Goal: Communication & Community: Answer question/provide support

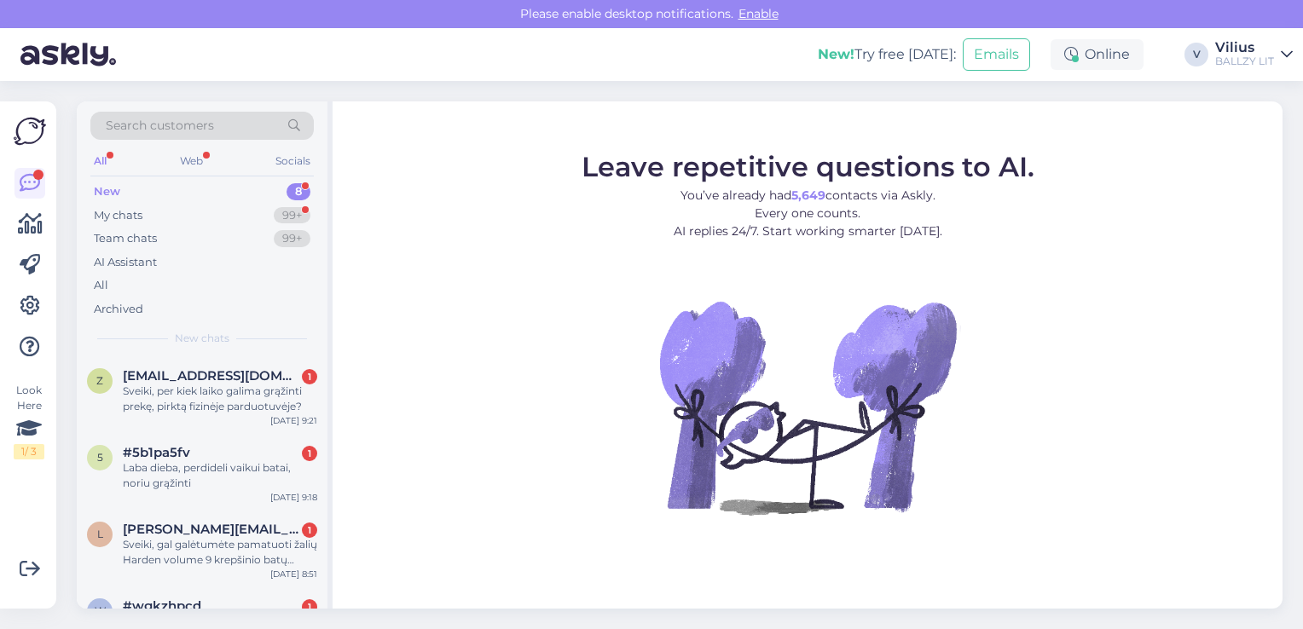
click at [164, 189] on div "New 8" at bounding box center [201, 192] width 223 height 24
click at [227, 454] on div "#5b1pa5fv 1" at bounding box center [220, 452] width 194 height 15
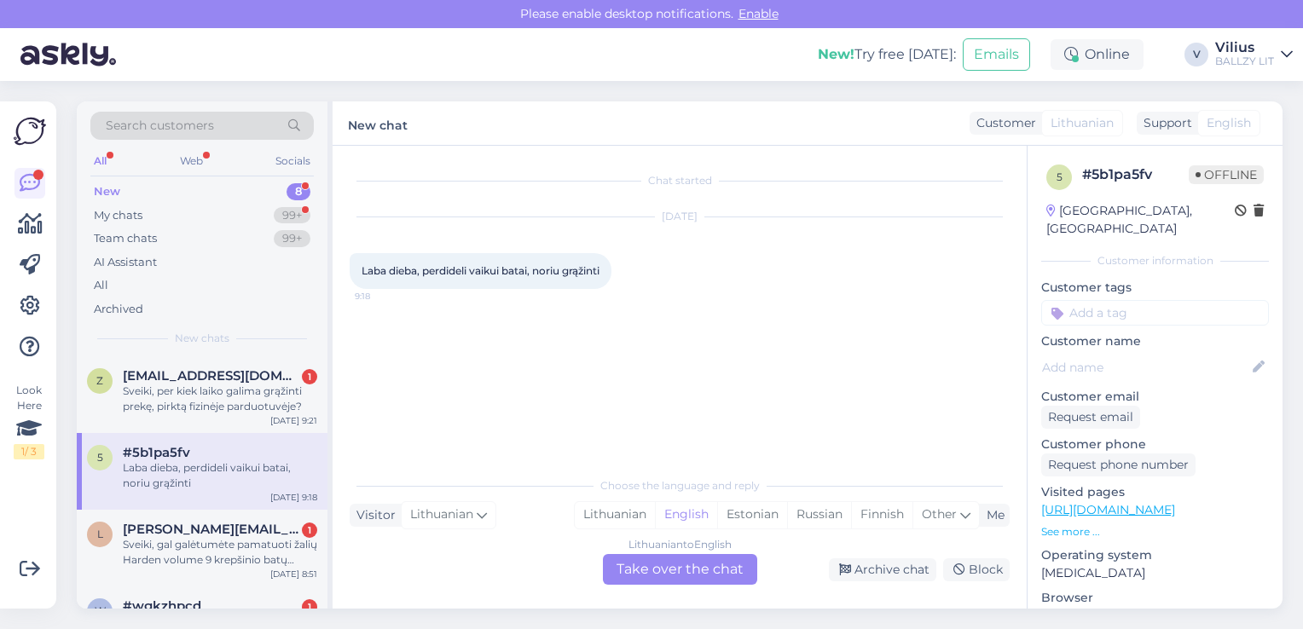
click at [222, 463] on div "Laba dieba, perdideli vaikui batai, noriu grąžinti" at bounding box center [220, 475] width 194 height 31
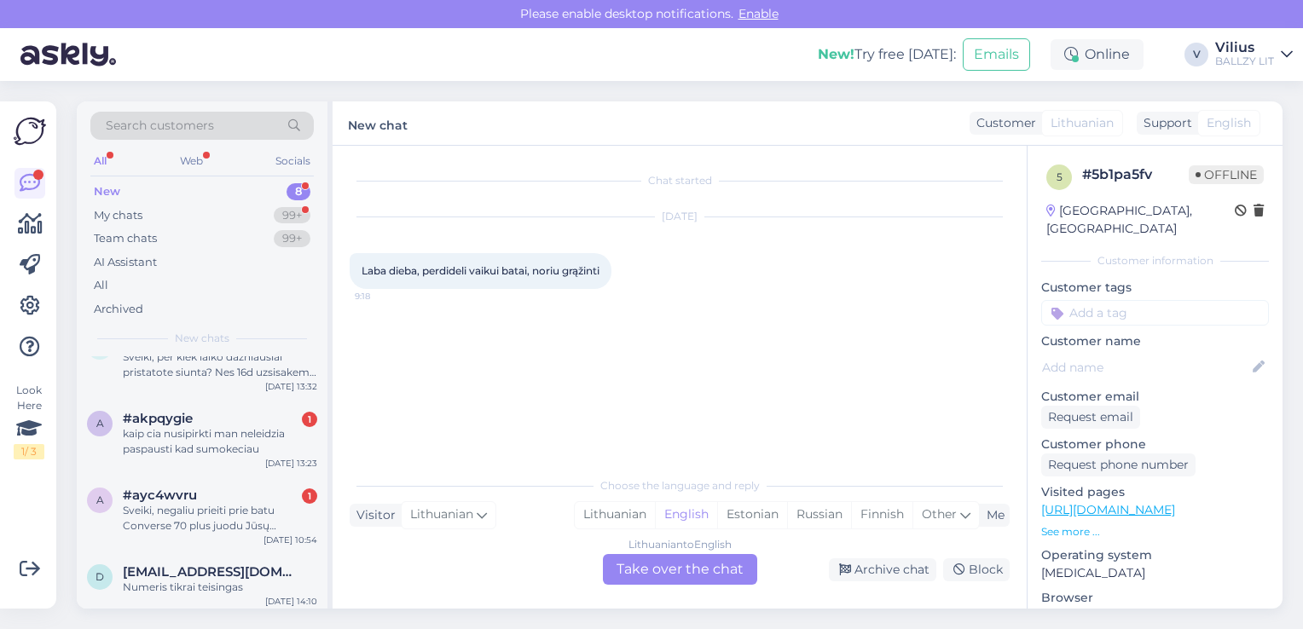
scroll to position [344, 0]
click at [217, 578] on div "Numeris tikrai teisingas" at bounding box center [220, 583] width 194 height 15
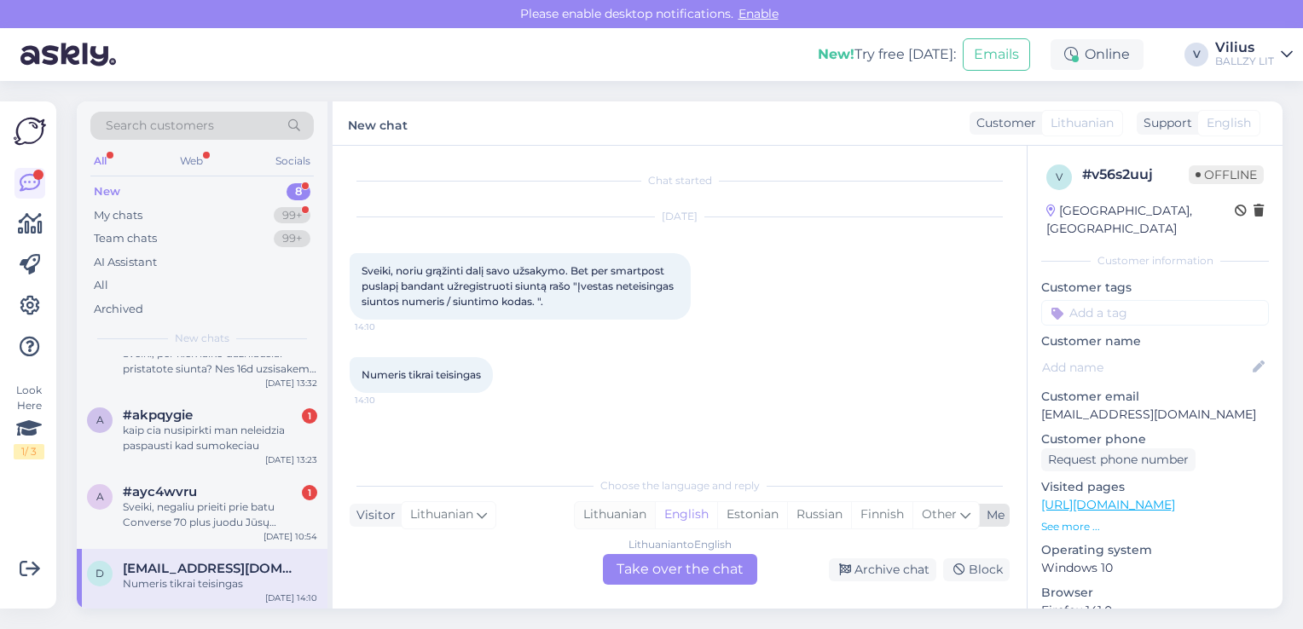
click at [624, 508] on div "Lithuanian" at bounding box center [615, 515] width 80 height 26
click at [644, 576] on div "Lithuanian to Lithuanian Take over the chat" at bounding box center [680, 569] width 154 height 31
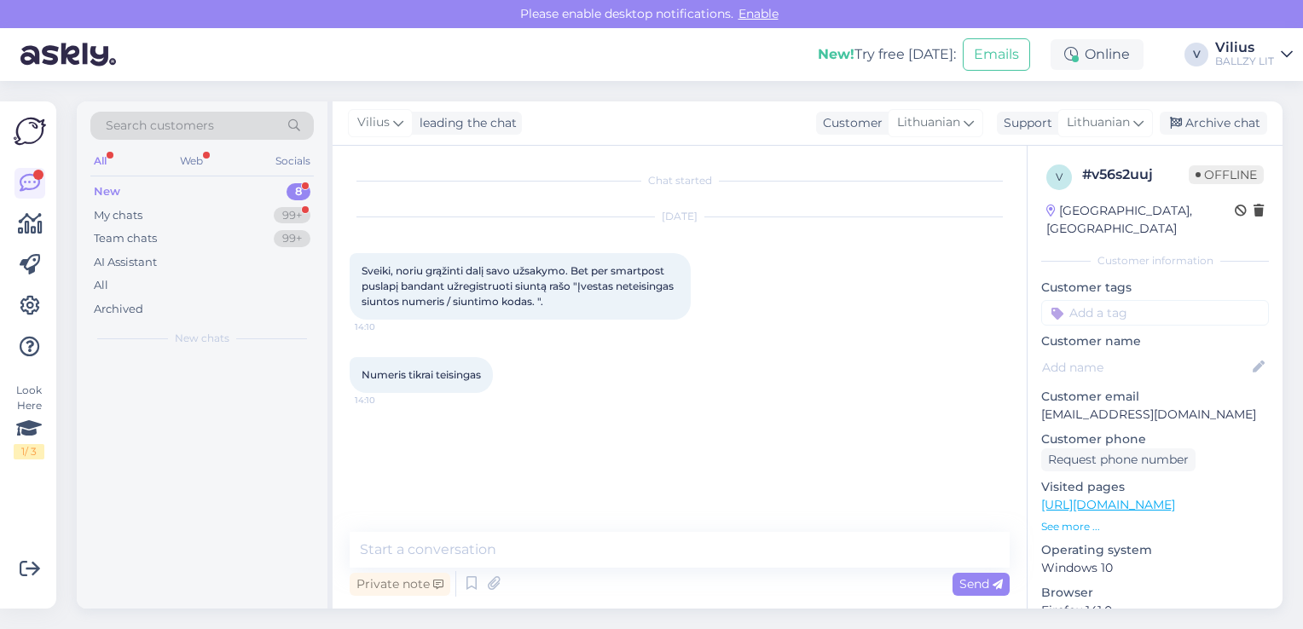
scroll to position [0, 0]
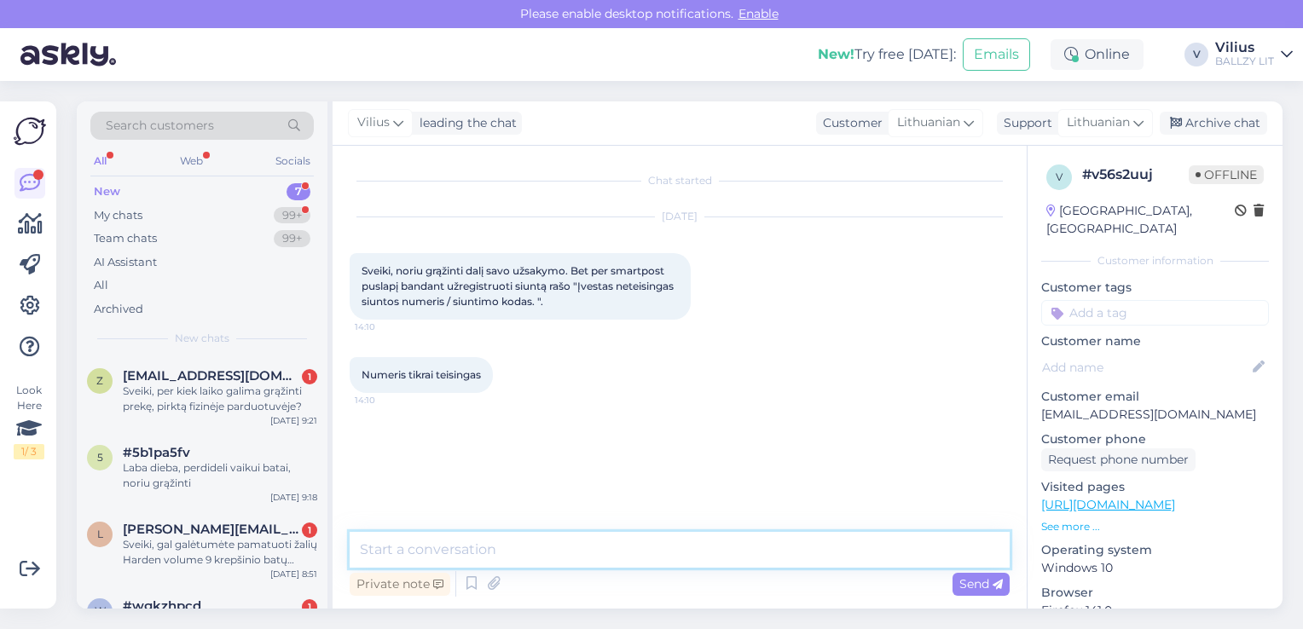
click at [600, 546] on textarea at bounding box center [680, 550] width 660 height 36
type textarea "Laba diena, ar gavote naują kodą el.paštu? Turėjo atsiųsti kolegos."
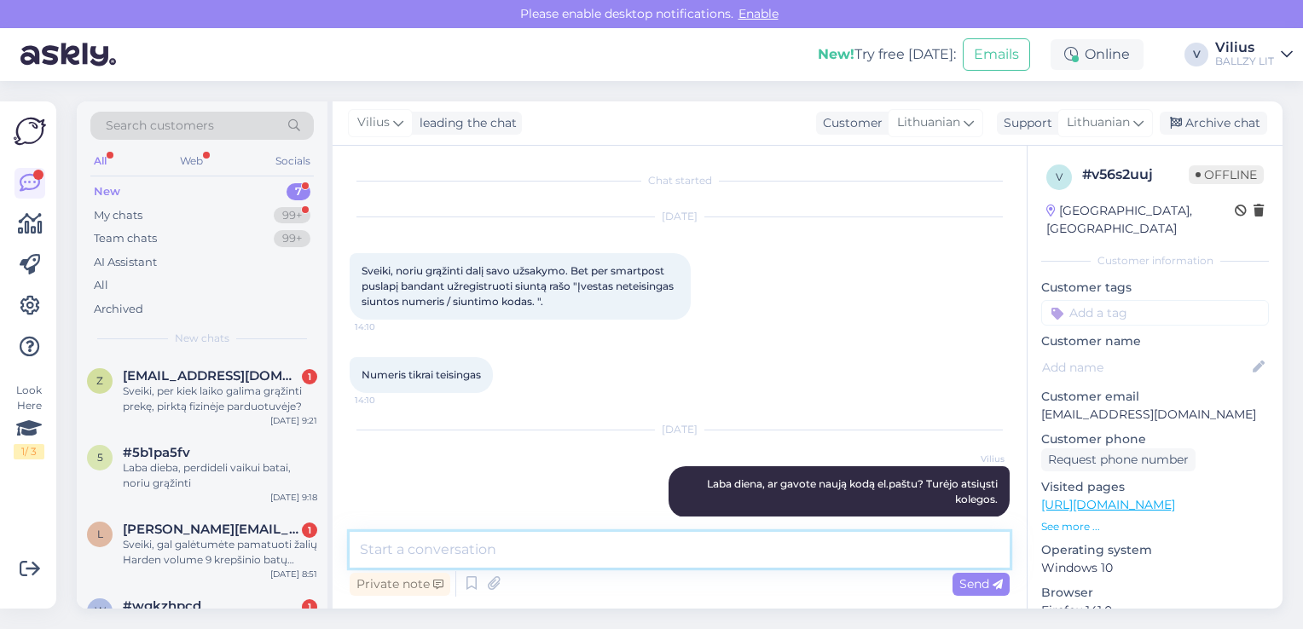
scroll to position [20, 0]
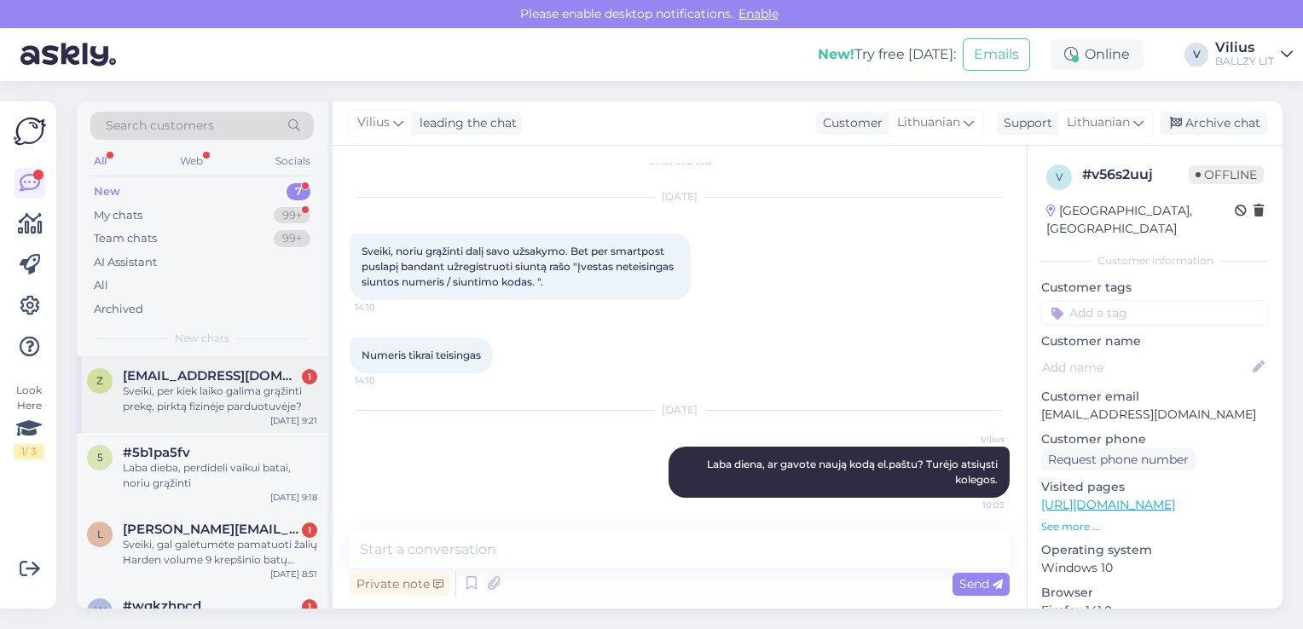
click at [209, 391] on div "Sveiki, per kiek laiko galima grąžinti prekę, pirktą fizinėje parduotuvėje?" at bounding box center [220, 399] width 194 height 31
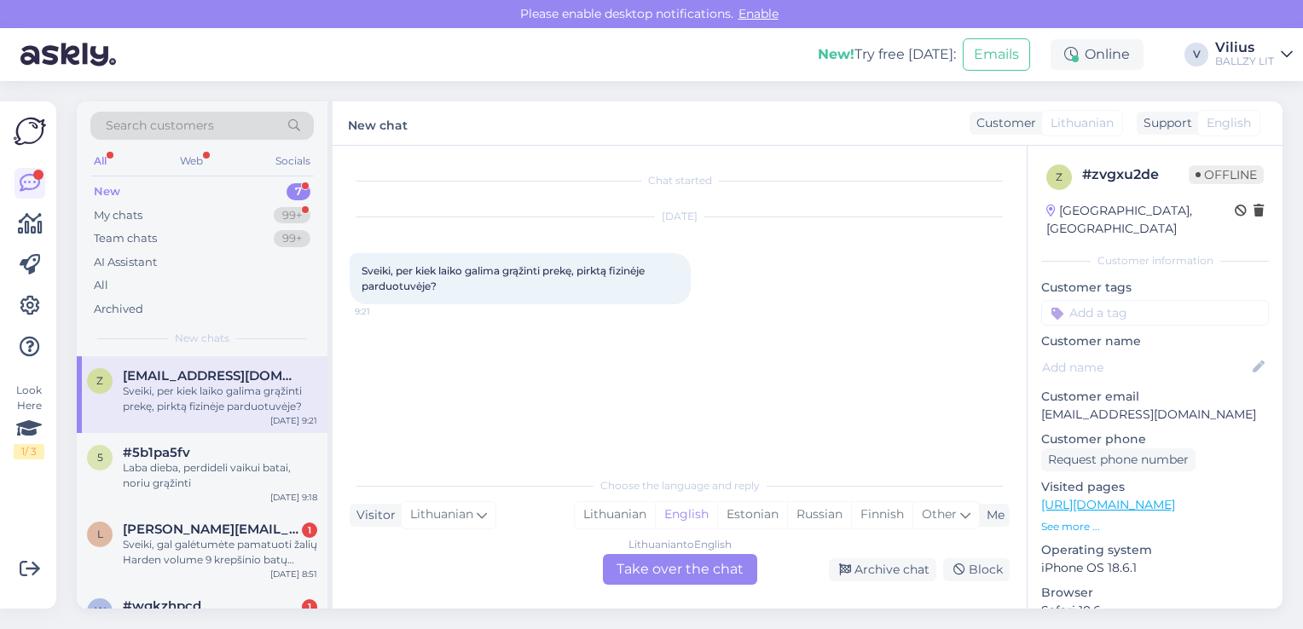
scroll to position [0, 0]
click at [612, 526] on div "Lithuanian" at bounding box center [615, 515] width 80 height 26
click at [659, 575] on div "Lithuanian to Lithuanian Take over the chat" at bounding box center [680, 569] width 154 height 31
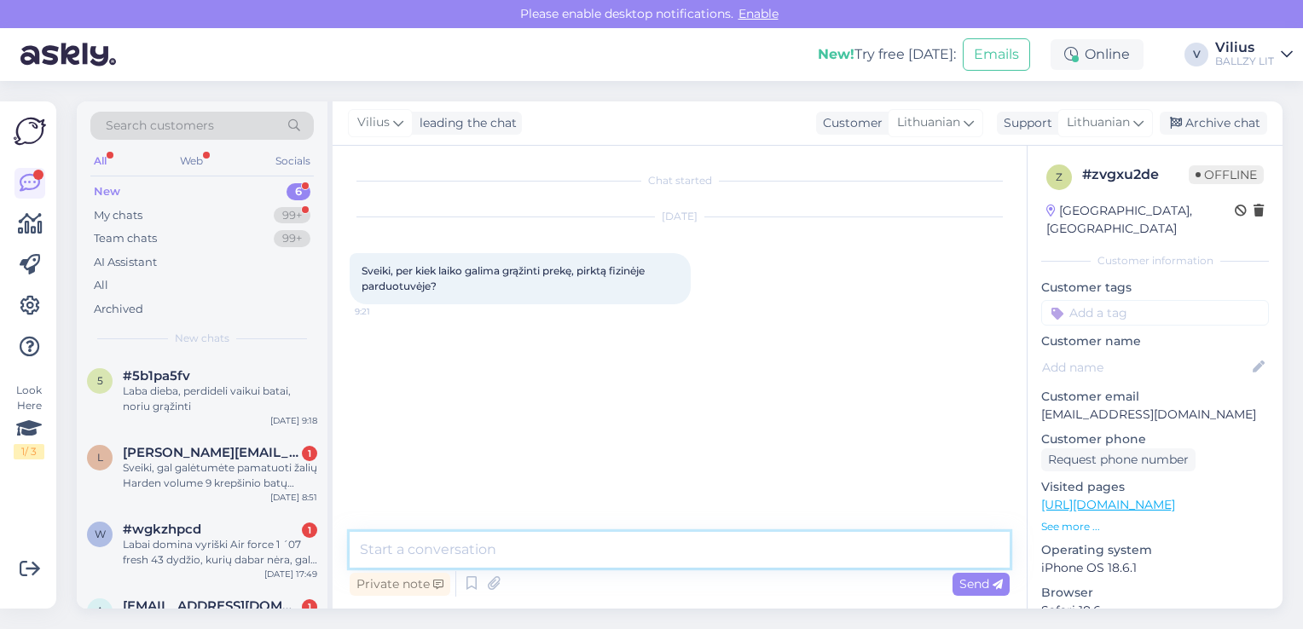
click at [631, 548] on textarea at bounding box center [680, 550] width 660 height 36
type textarea "Laba diena, per 14 dienų."
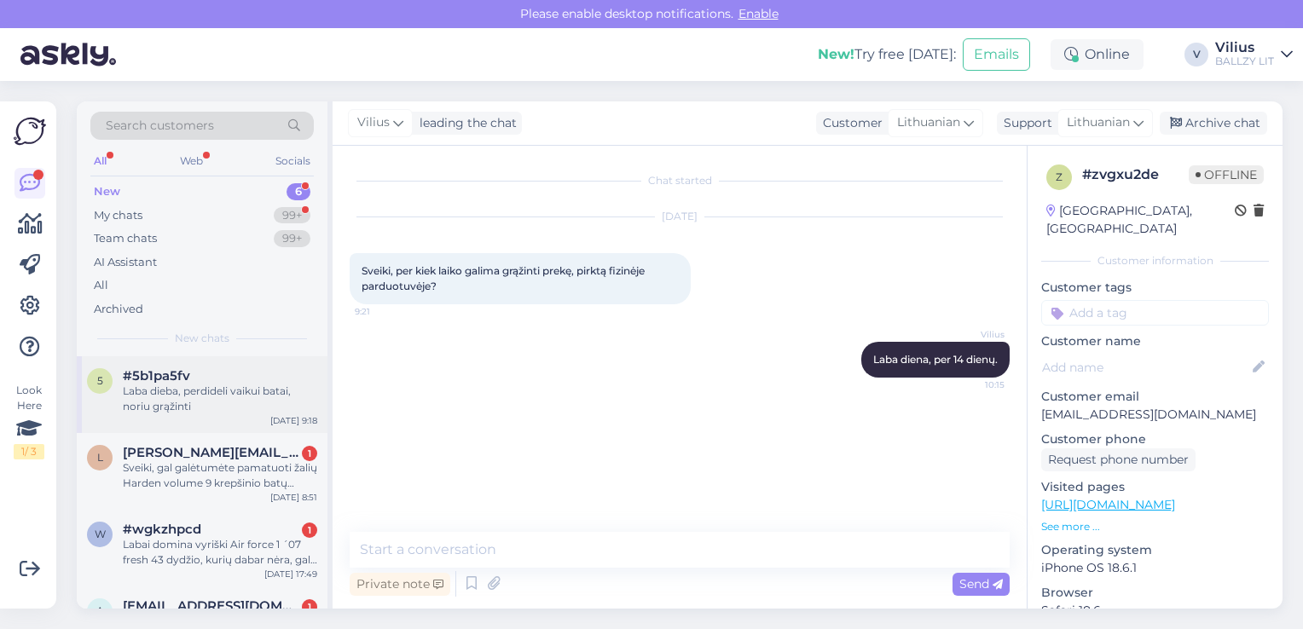
click at [216, 380] on div "#5b1pa5fv" at bounding box center [220, 375] width 194 height 15
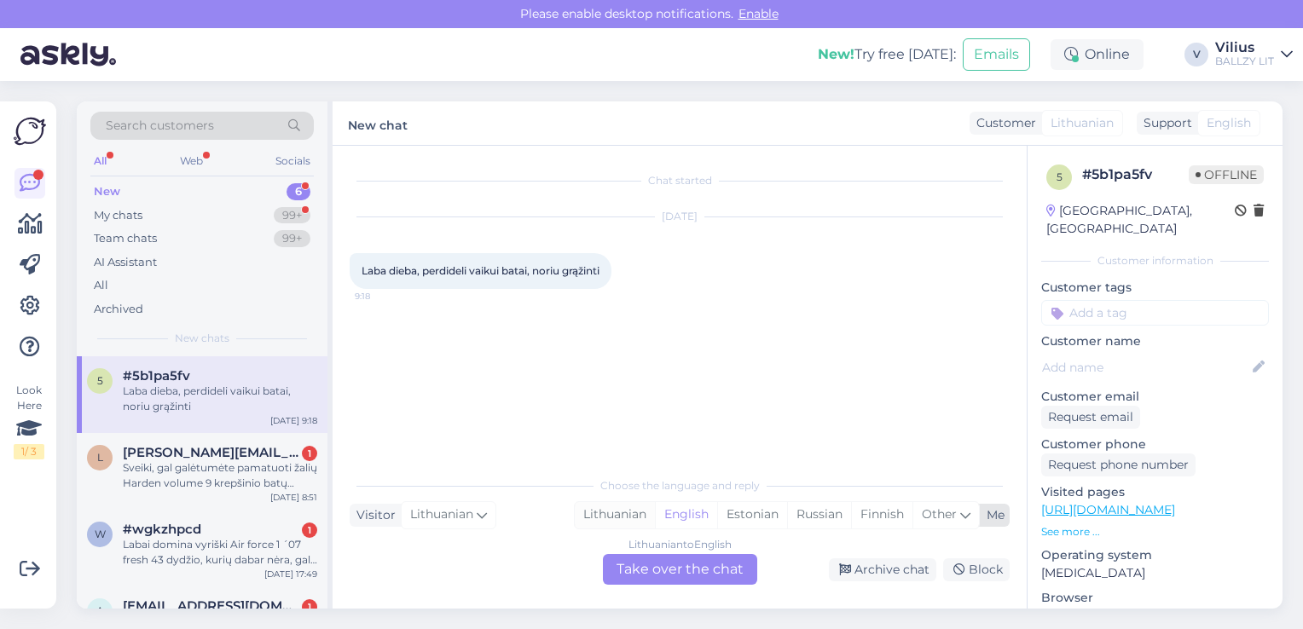
click at [607, 512] on div "Lithuanian" at bounding box center [615, 515] width 80 height 26
click at [654, 578] on div "Lithuanian to Lithuanian Take over the chat" at bounding box center [680, 569] width 154 height 31
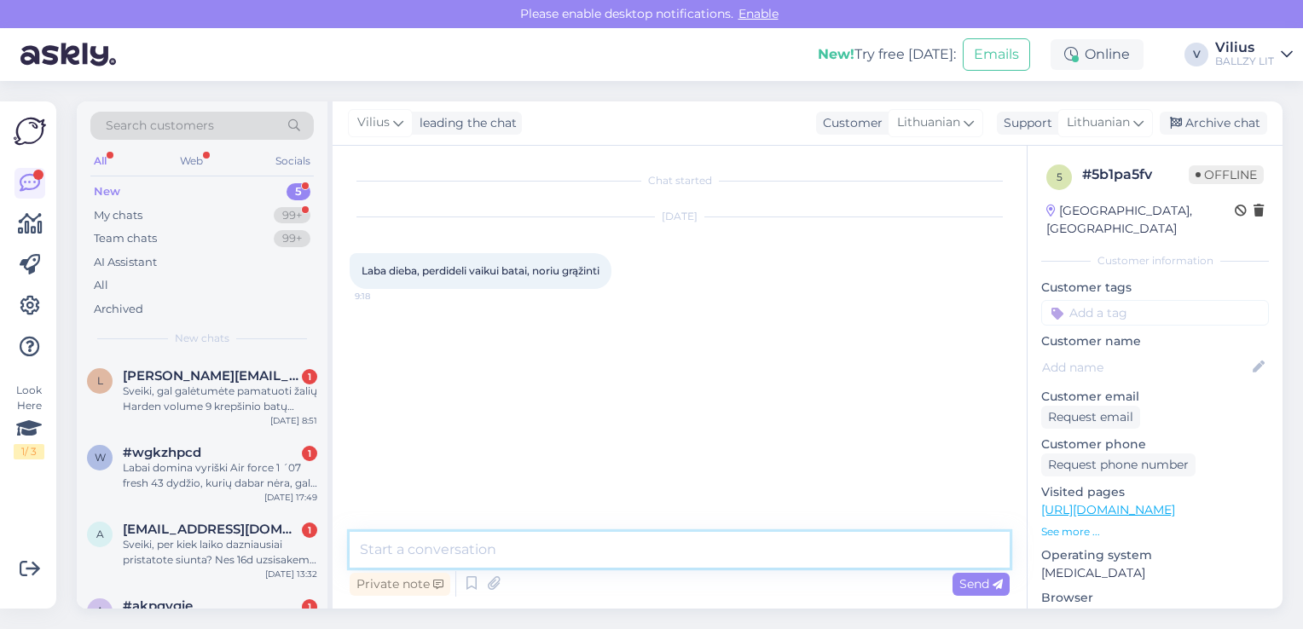
click at [633, 558] on textarea at bounding box center [680, 550] width 660 height 36
paste textarea "[URL][DOMAIN_NAME]"
type textarea "Laba diena, grąžinimo informaciją rasite čia: [URL][DOMAIN_NAME]"
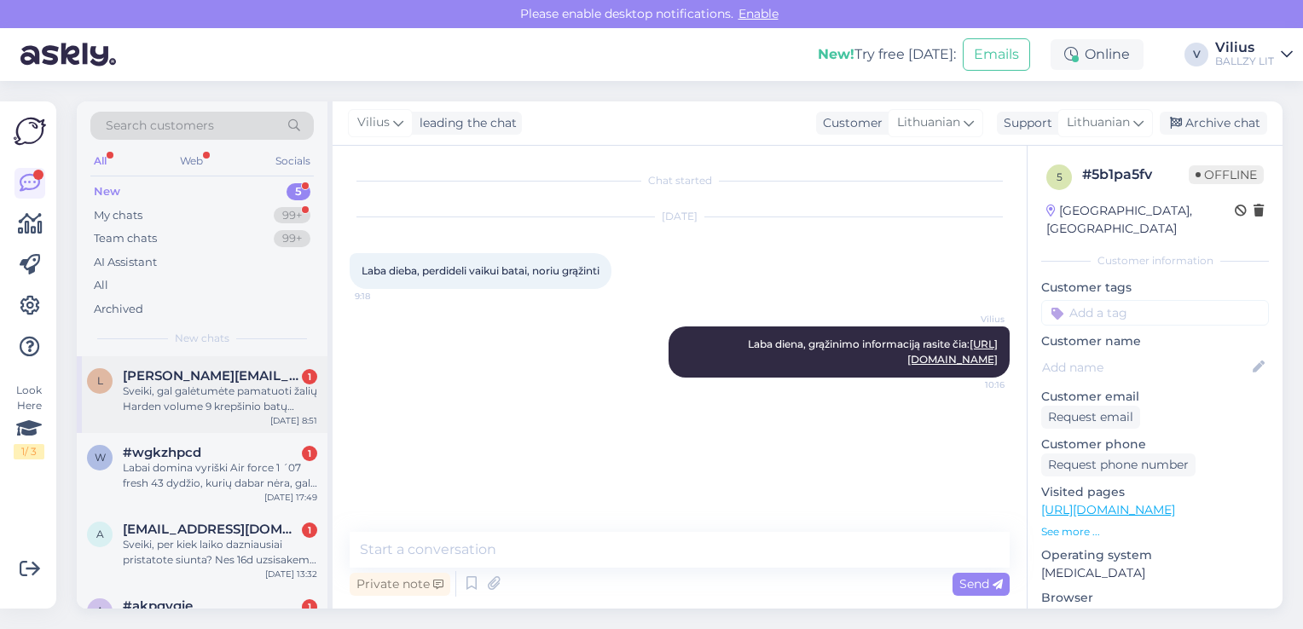
click at [200, 413] on div "Sveiki, gal galėtumėte pamatuoti žalių Harden volume 9 krepšinio batų vidpadį, …" at bounding box center [220, 399] width 194 height 31
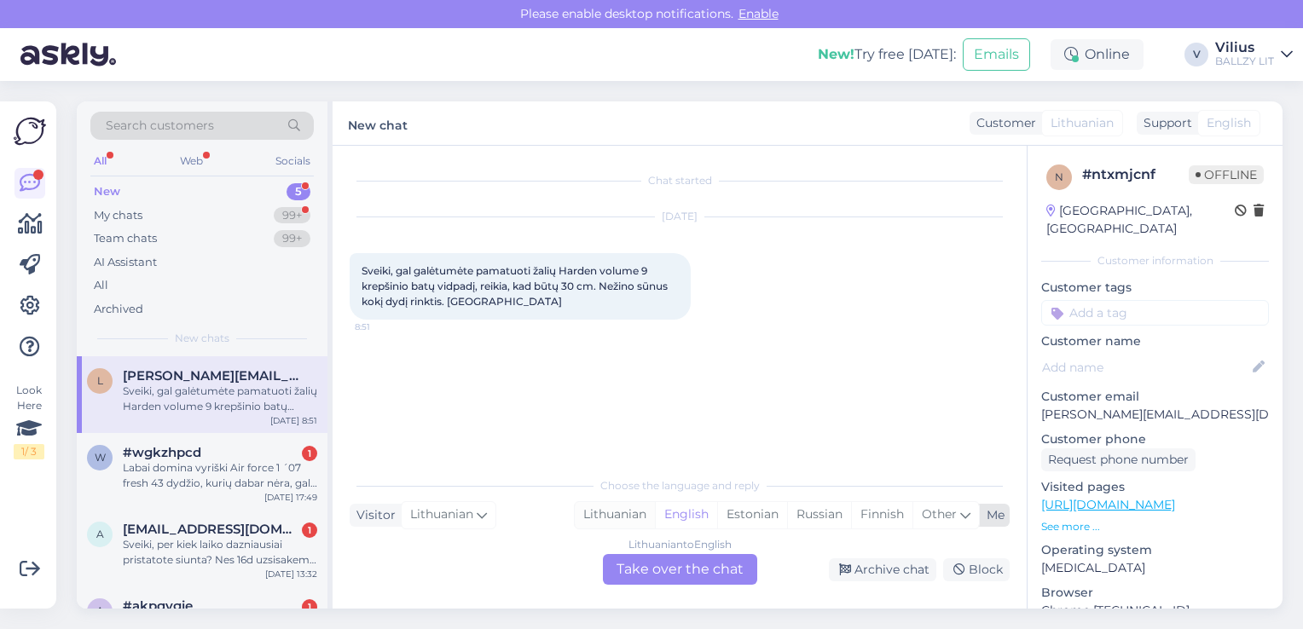
click at [592, 524] on div "Lithuanian" at bounding box center [615, 515] width 80 height 26
click at [638, 558] on div "Lithuanian to Lithuanian Take over the chat" at bounding box center [680, 569] width 154 height 31
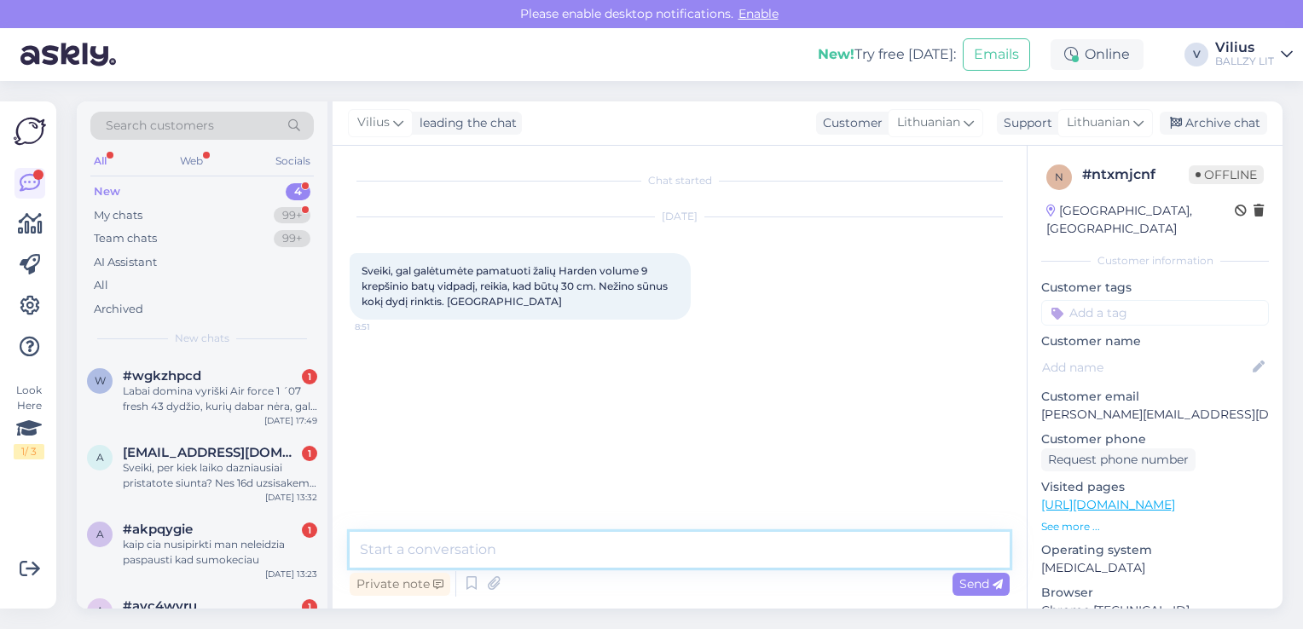
click at [621, 554] on textarea at bounding box center [680, 550] width 660 height 36
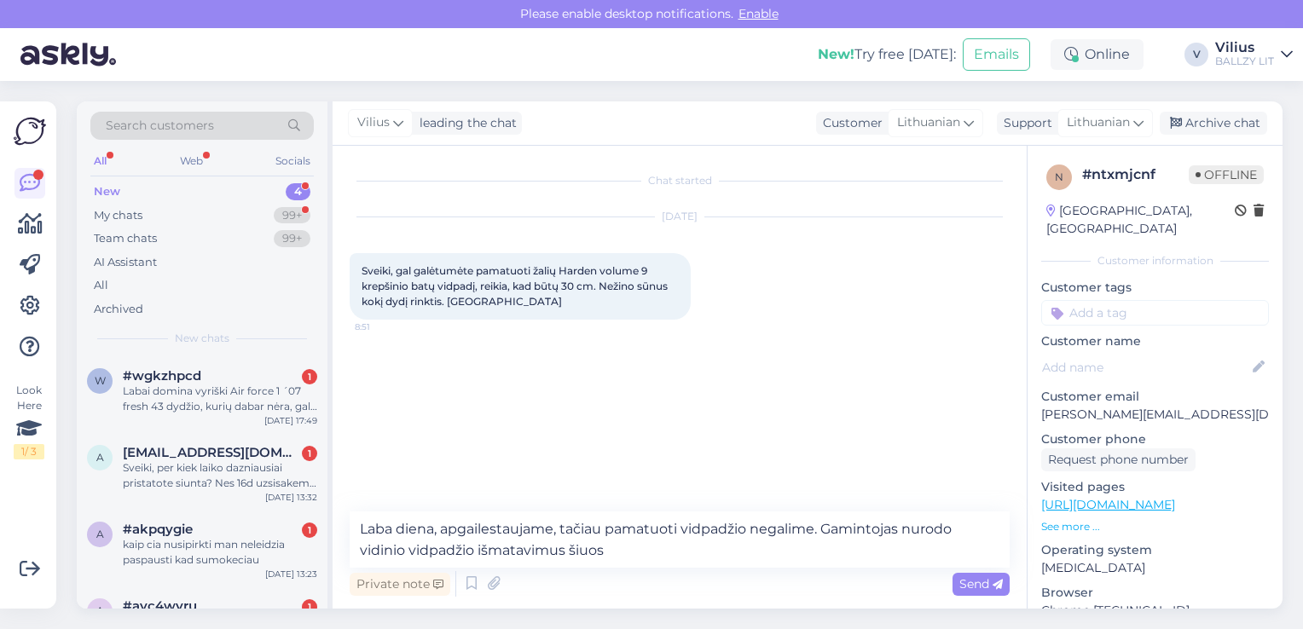
click at [1175, 497] on link "[URL][DOMAIN_NAME]" at bounding box center [1108, 504] width 134 height 15
click at [627, 554] on textarea "Laba diena, apgailestaujame, tačiau pamatuoti vidpadžio negalime. Gamintojas nu…" at bounding box center [680, 540] width 660 height 56
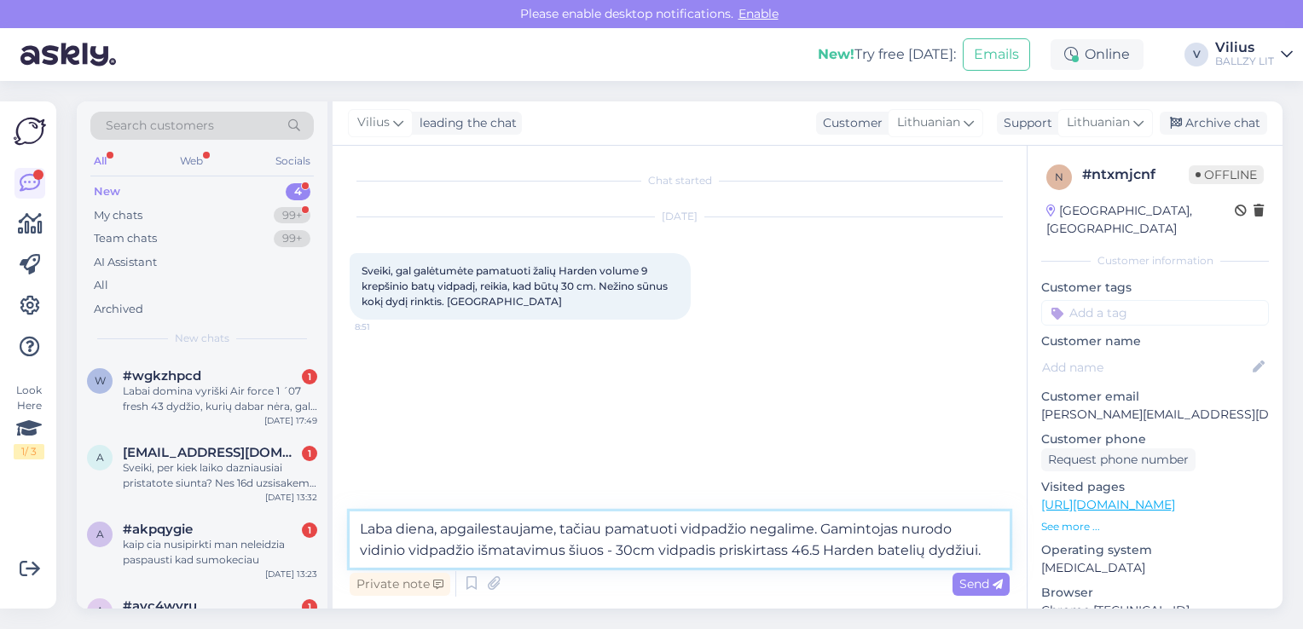
click at [818, 528] on textarea "Laba diena, apgailestaujame, tačiau pamatuoti vidpadžio negalime. Gamintojas nu…" at bounding box center [680, 540] width 660 height 56
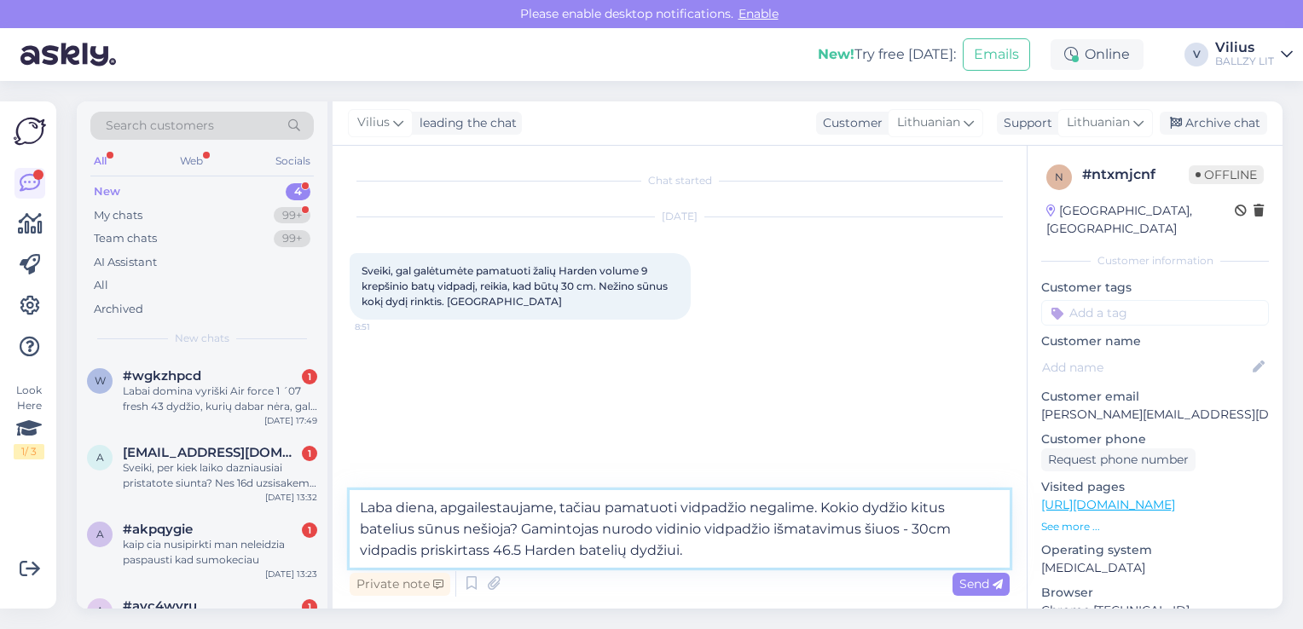
drag, startPoint x: 903, startPoint y: 527, endPoint x: 945, endPoint y: 545, distance: 45.4
click at [945, 545] on textarea "Laba diena, apgailestaujame, tačiau pamatuoti vidpadžio negalime. Kokio dydžio …" at bounding box center [680, 529] width 660 height 78
type textarea "Laba diena, apgailestaujame, tačiau pamatuoti vidpadžio negalime. Kokio dydžio …"
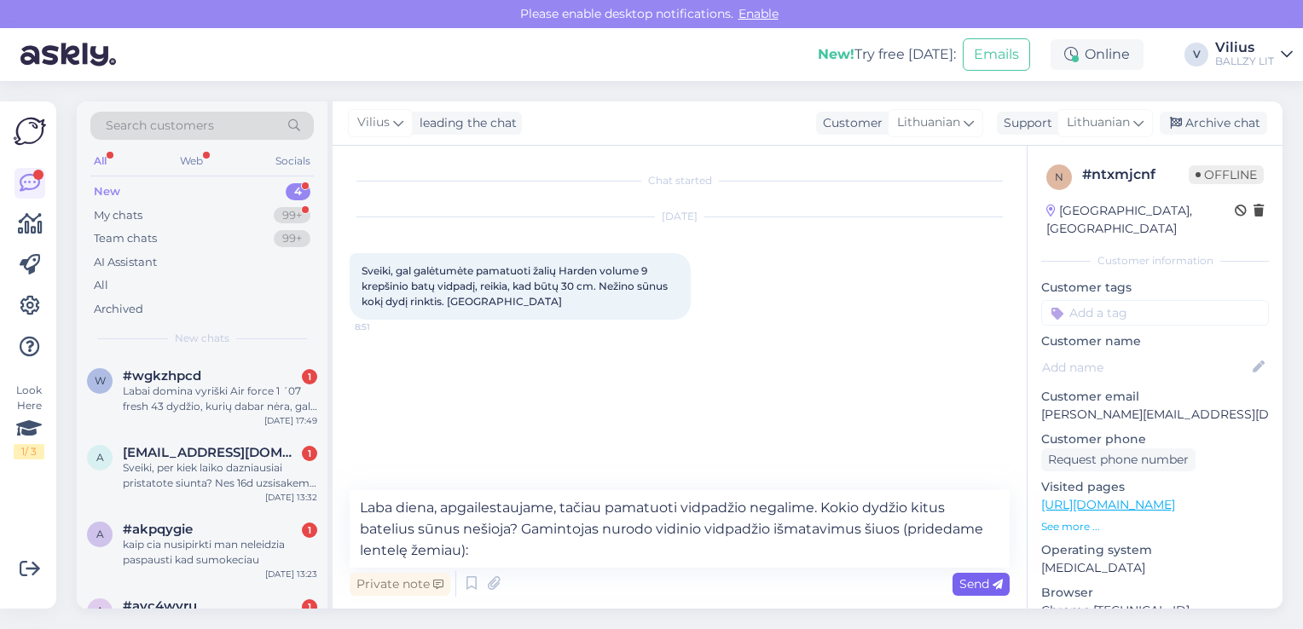
click at [975, 590] on span "Send" at bounding box center [980, 583] width 43 height 15
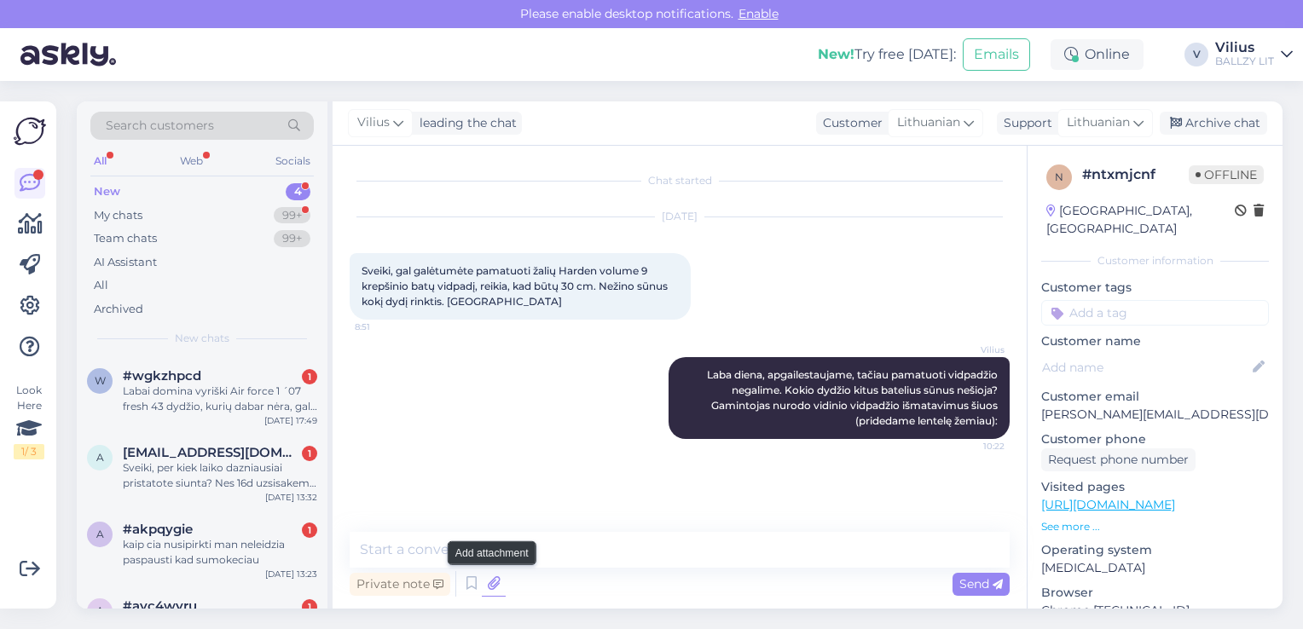
click at [492, 583] on icon at bounding box center [494, 584] width 24 height 26
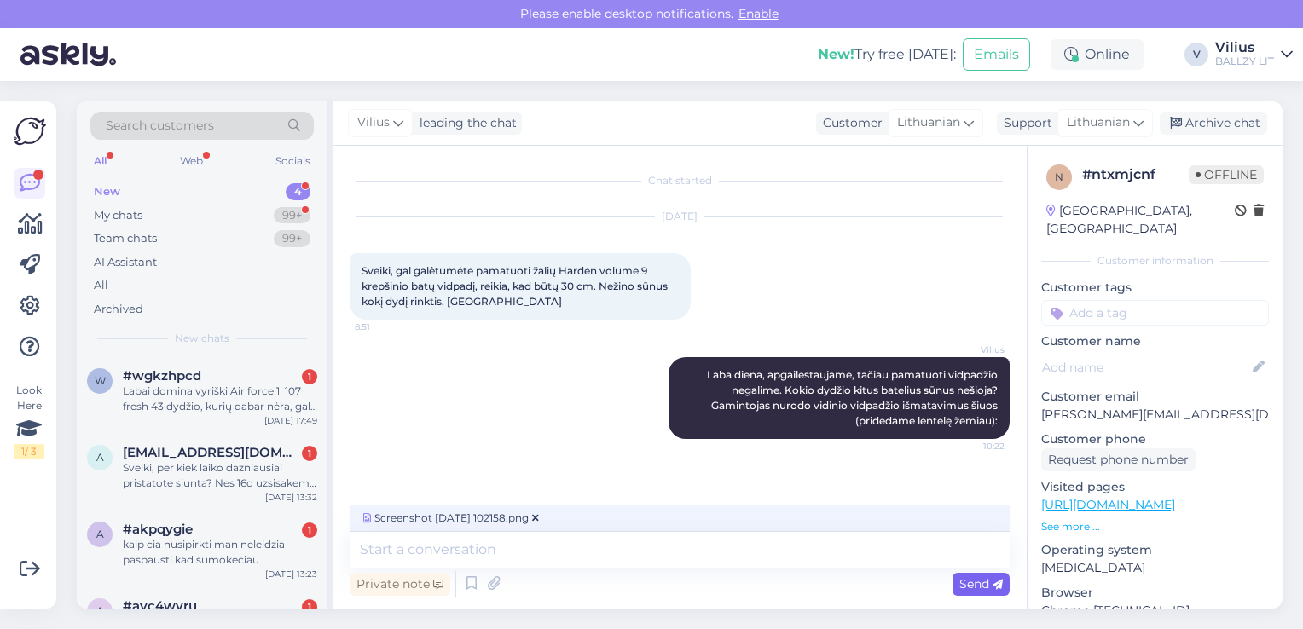
click at [963, 591] on span "Send" at bounding box center [980, 583] width 43 height 15
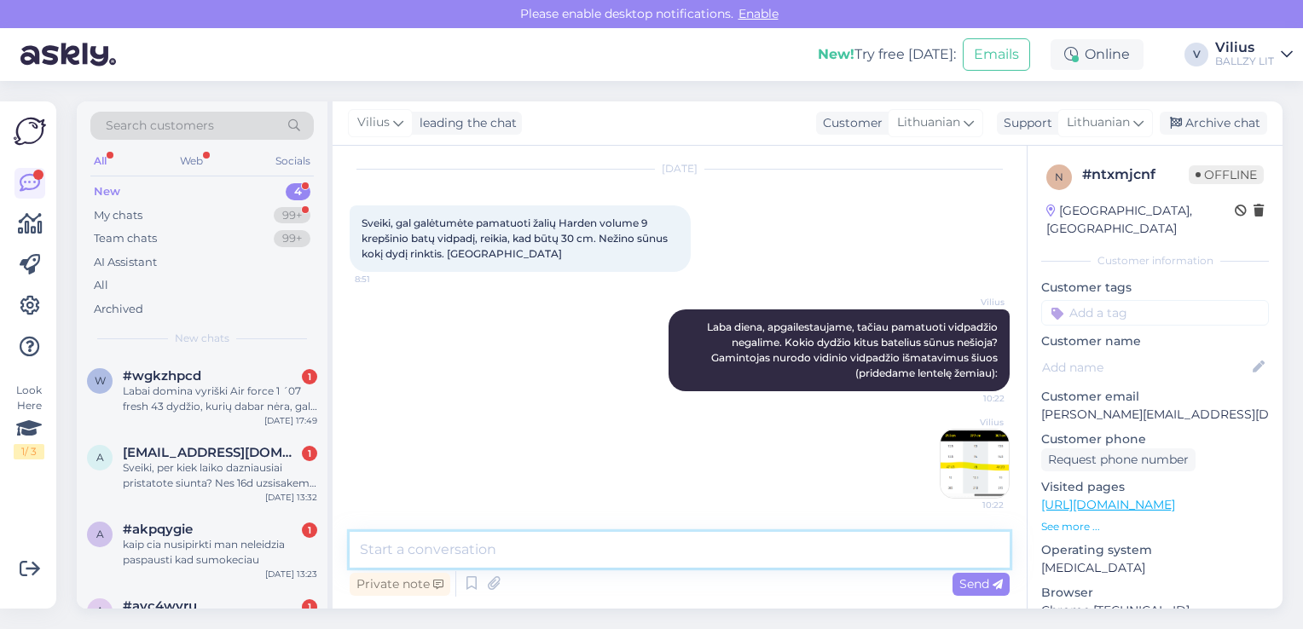
click at [690, 549] on textarea at bounding box center [680, 550] width 660 height 36
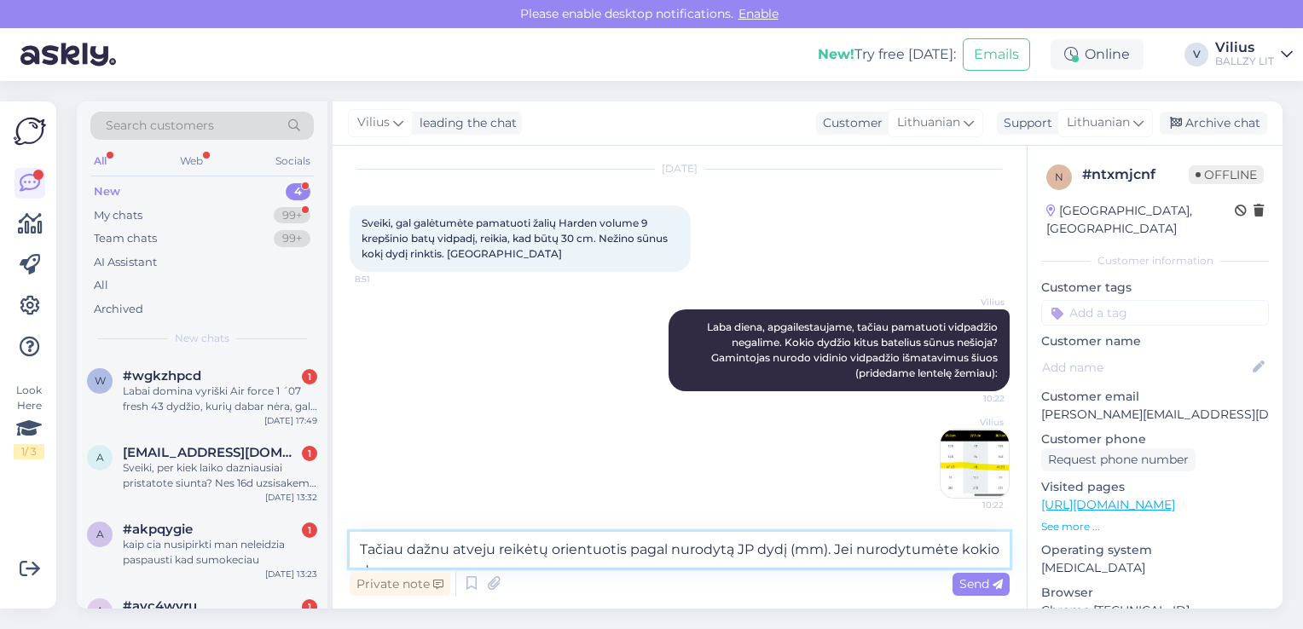
scroll to position [68, 0]
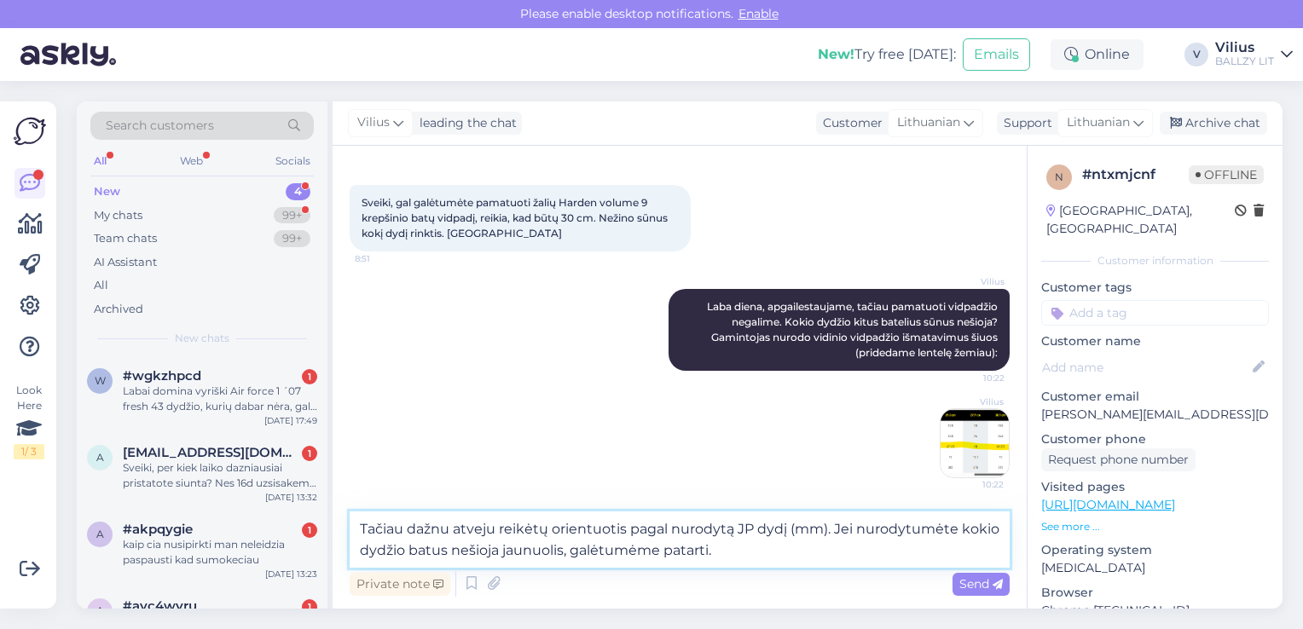
click at [454, 546] on textarea "Tačiau dažnu atveju reikėtų orientuotis pagal nurodytą JP dydį (mm). Jei nurody…" at bounding box center [680, 540] width 660 height 56
click at [995, 527] on textarea "Tačiau dažnu atveju reikėtų orientuotis pagal nurodytą JP dydį (mm). Jei nurody…" at bounding box center [680, 540] width 660 height 56
type textarea "Tačiau dažnu atveju reikėtų orientuotis pagal nurodytą JP dydį (mm). Jei nurody…"
click at [971, 587] on span "Send" at bounding box center [980, 583] width 43 height 15
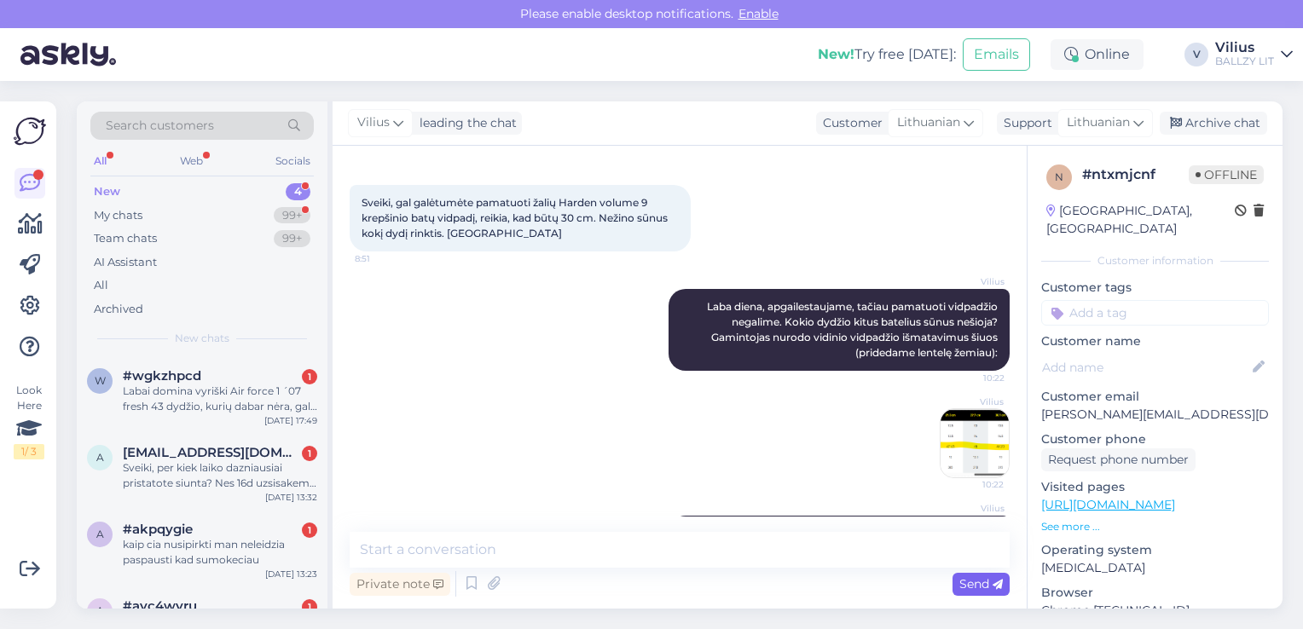
scroll to position [152, 0]
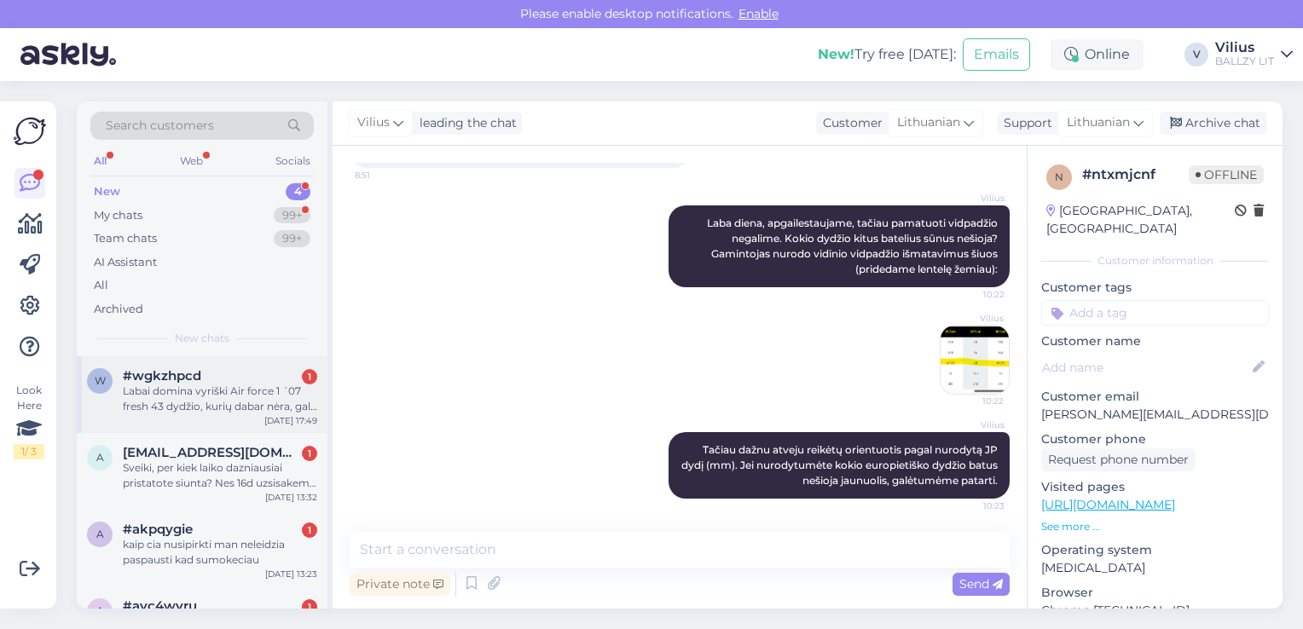
click at [192, 381] on span "#wgkzhpcd" at bounding box center [162, 375] width 78 height 15
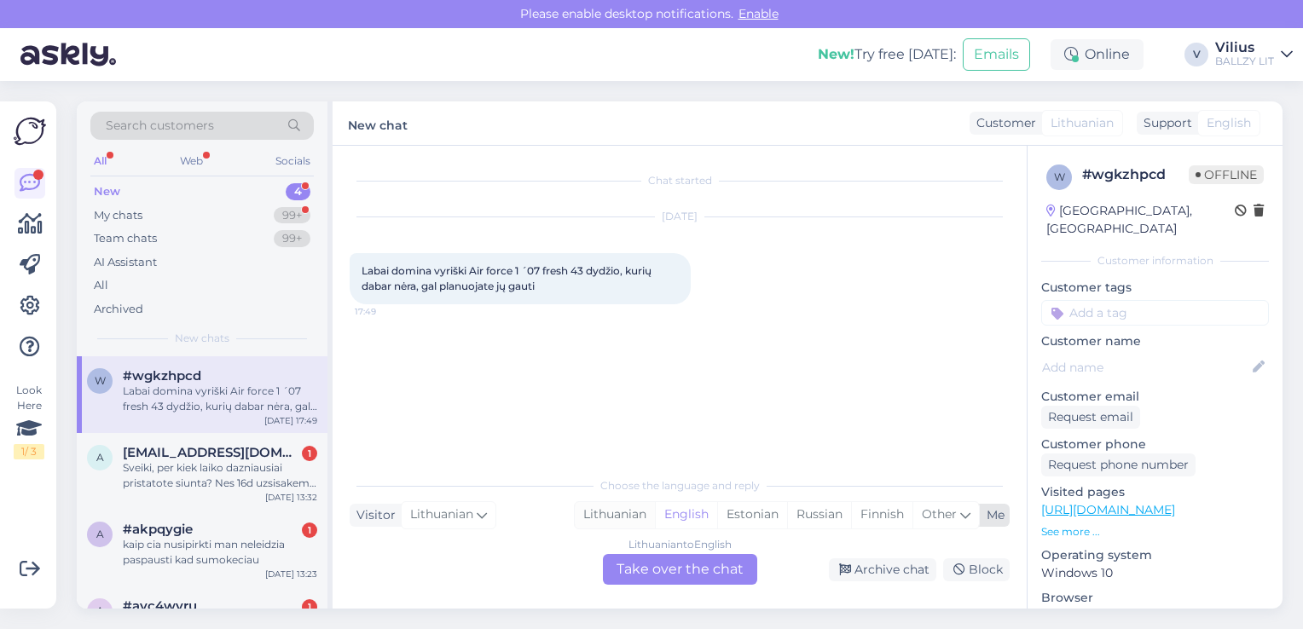
click at [623, 510] on div "Lithuanian" at bounding box center [615, 515] width 80 height 26
click at [638, 555] on div "Lithuanian to Lithuanian Take over the chat" at bounding box center [680, 569] width 154 height 31
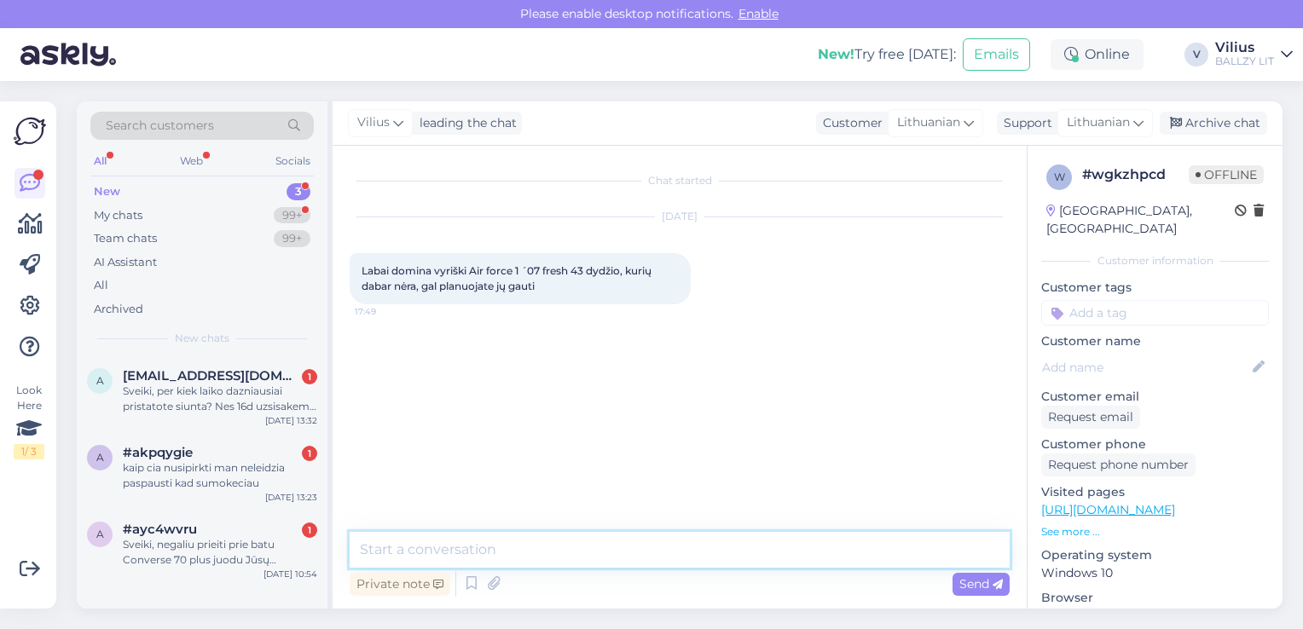
click at [633, 554] on textarea at bounding box center [680, 550] width 660 height 36
type textarea "Laba diena, deja artimiausiu metu papildymas nenumatomas."
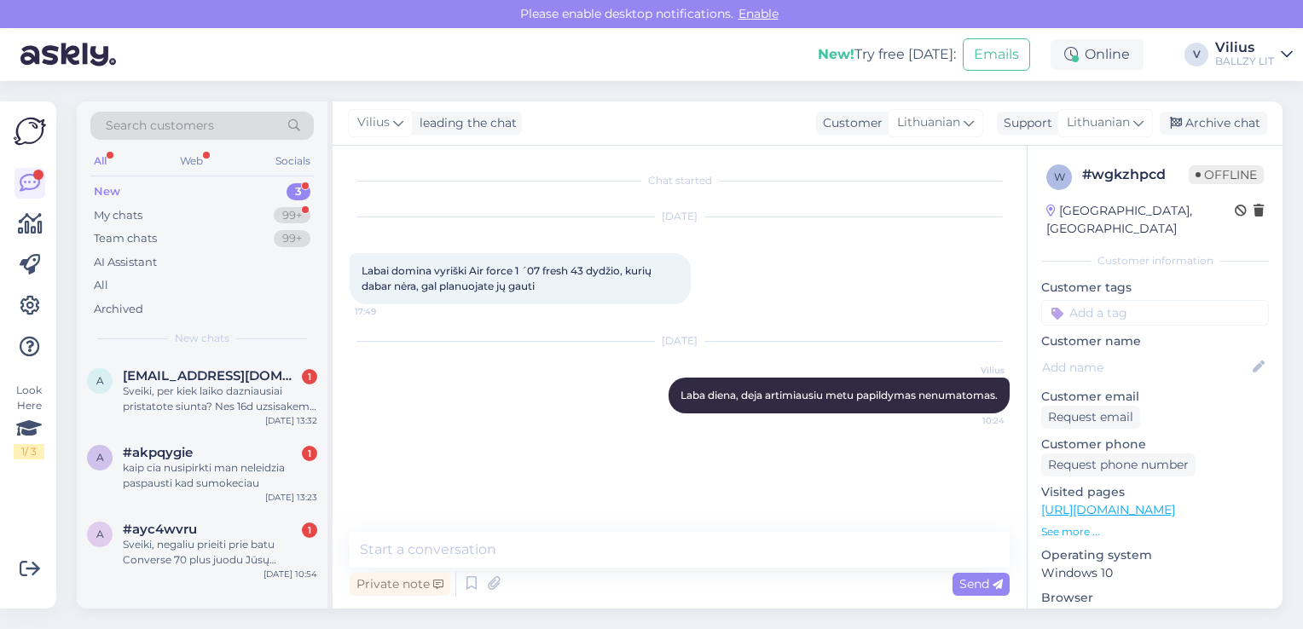
click at [1161, 502] on link "[URL][DOMAIN_NAME]" at bounding box center [1108, 509] width 134 height 15
click at [245, 408] on div "Sveiki, per kiek laiko dazniausiai pristatote siunta? Nes 16d uzsisakem batus, …" at bounding box center [220, 399] width 194 height 31
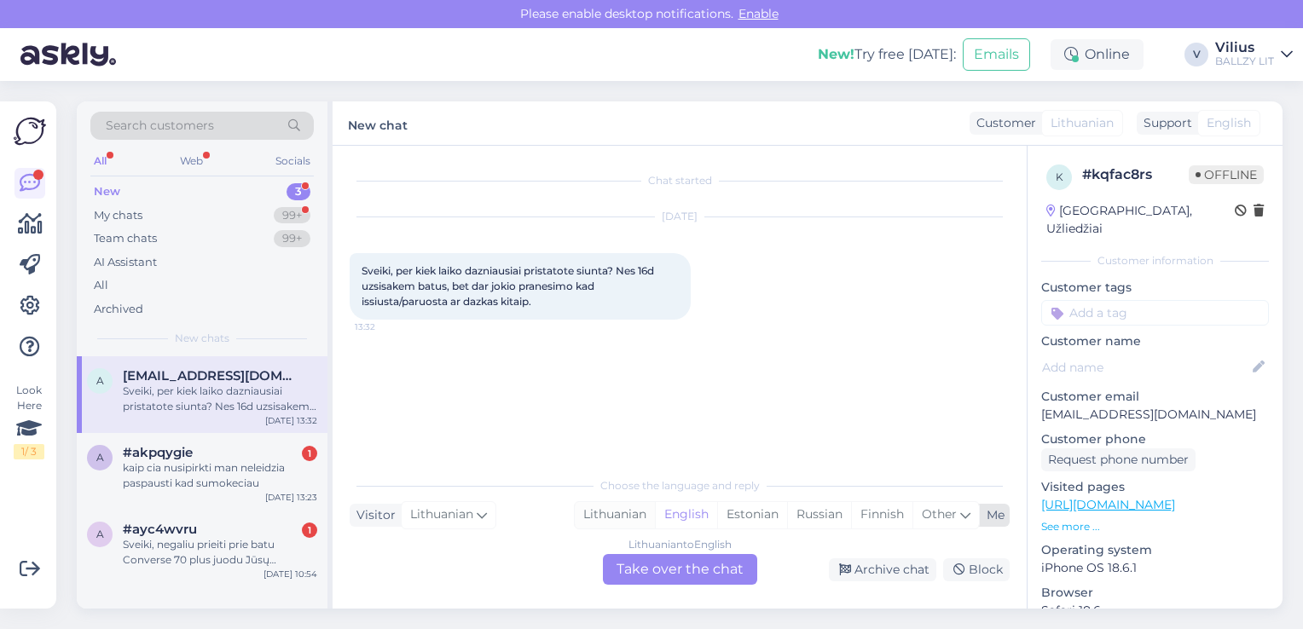
click at [618, 517] on div "Lithuanian" at bounding box center [615, 515] width 80 height 26
click at [661, 572] on div "Lithuanian to Lithuanian Take over the chat" at bounding box center [680, 569] width 154 height 31
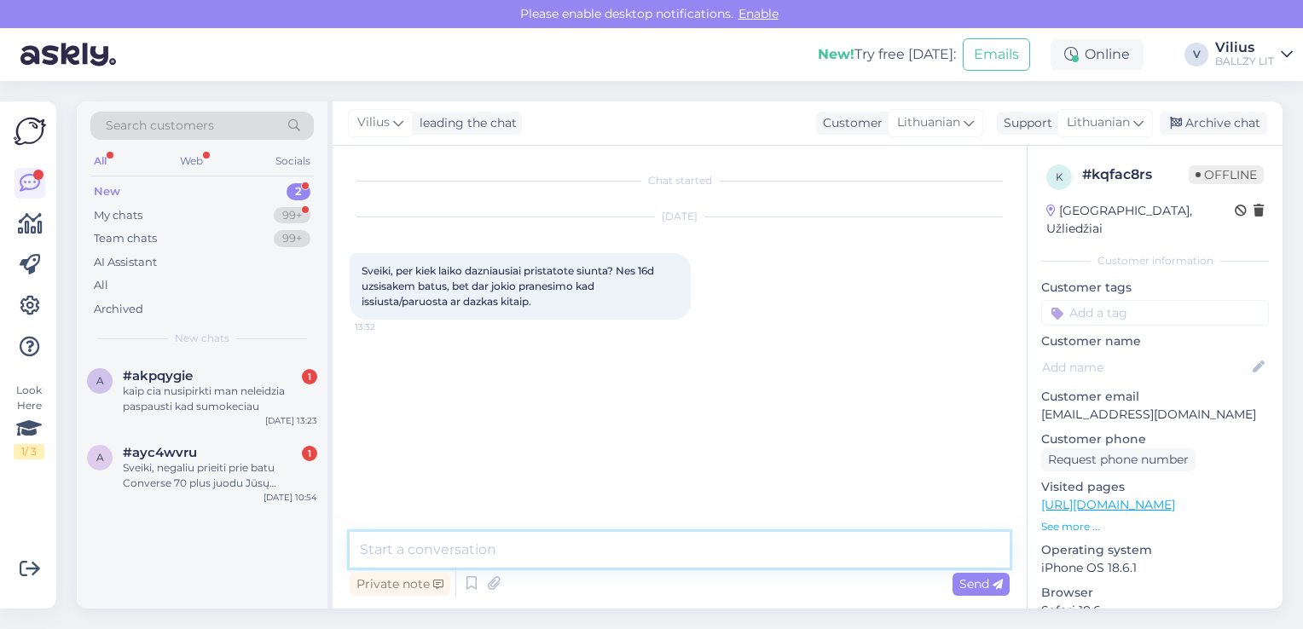
click at [607, 536] on textarea at bounding box center [680, 550] width 660 height 36
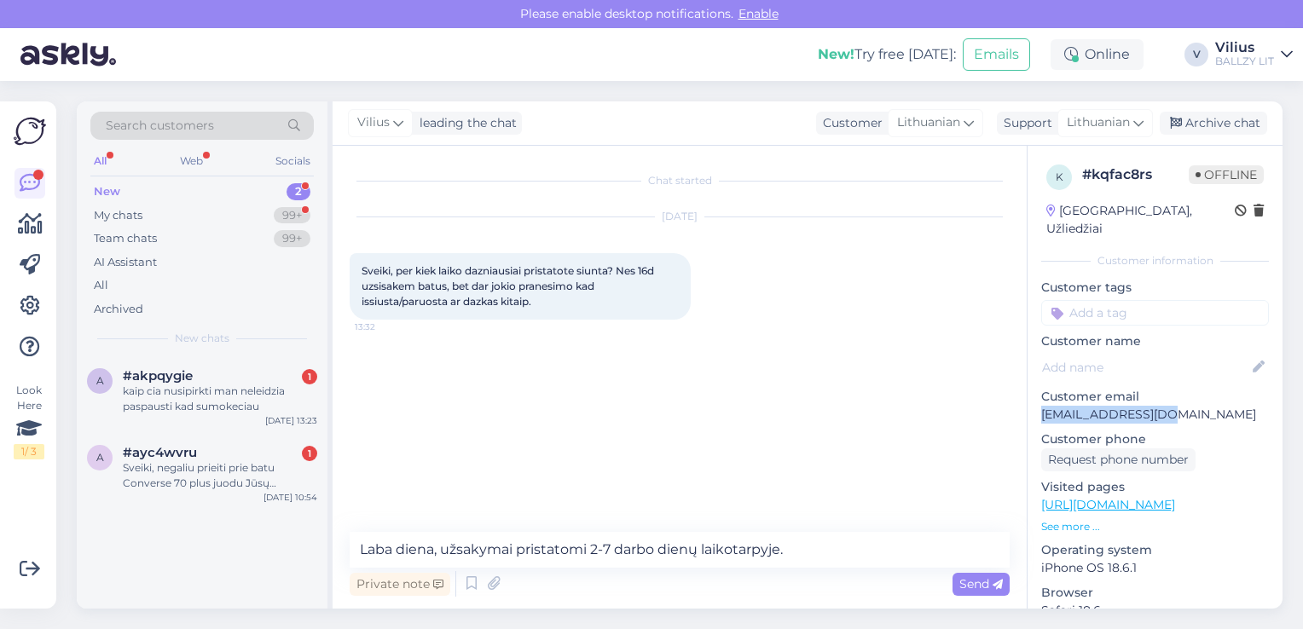
drag, startPoint x: 1166, startPoint y: 397, endPoint x: 1043, endPoint y: 402, distance: 123.7
click at [1043, 406] on p "[EMAIL_ADDRESS][DOMAIN_NAME]" at bounding box center [1155, 415] width 228 height 18
copy p "[EMAIL_ADDRESS][DOMAIN_NAME]"
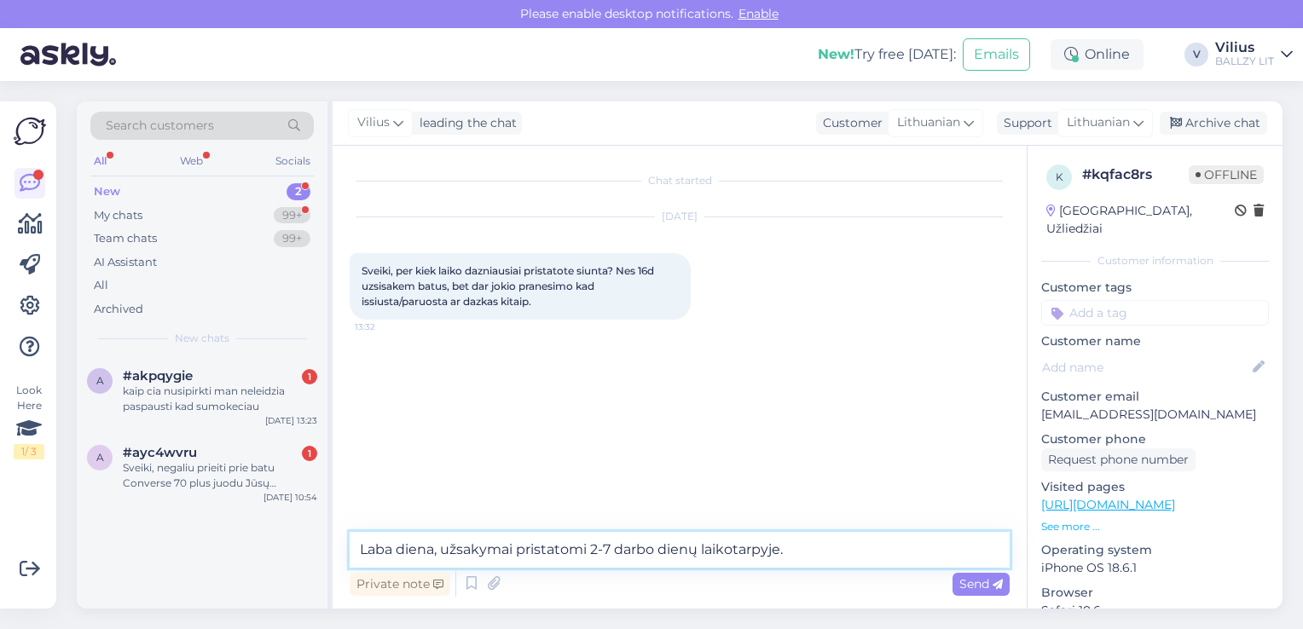
click at [836, 549] on textarea "Laba diena, užsakymai pristatomi 2-7 darbo dienų laikotarpyje." at bounding box center [680, 550] width 660 height 36
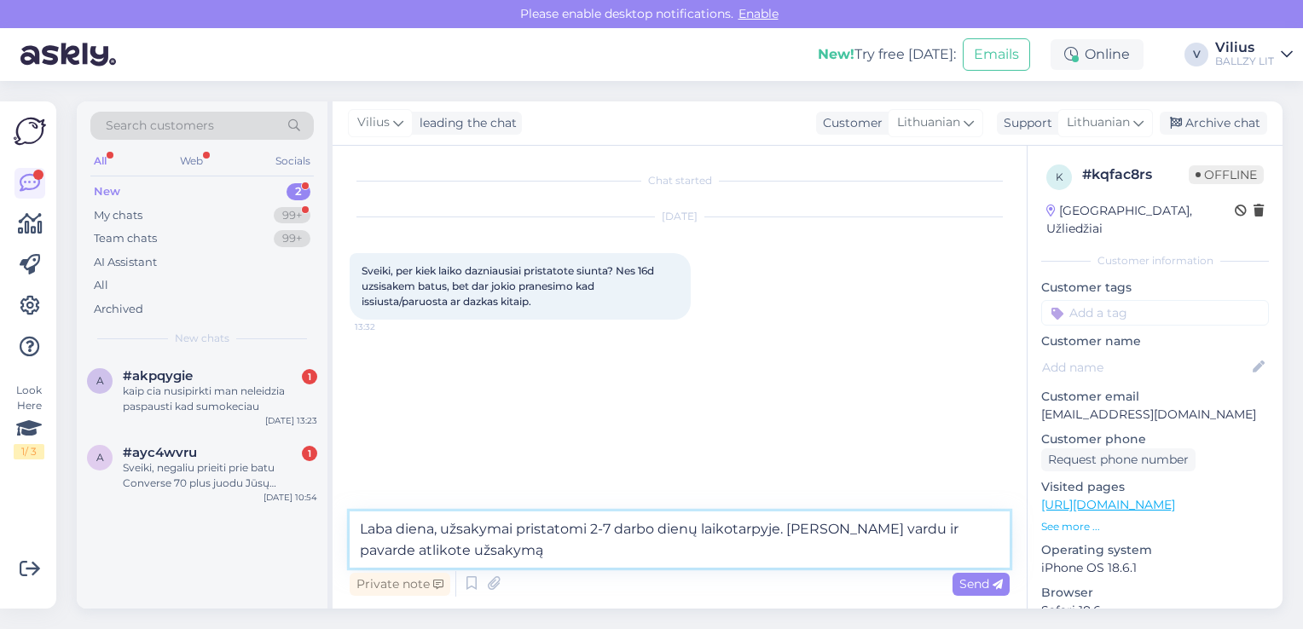
type textarea "Laba diena, užsakymai pristatomi 2-7 darbo dienų laikotarpyje. [PERSON_NAME] va…"
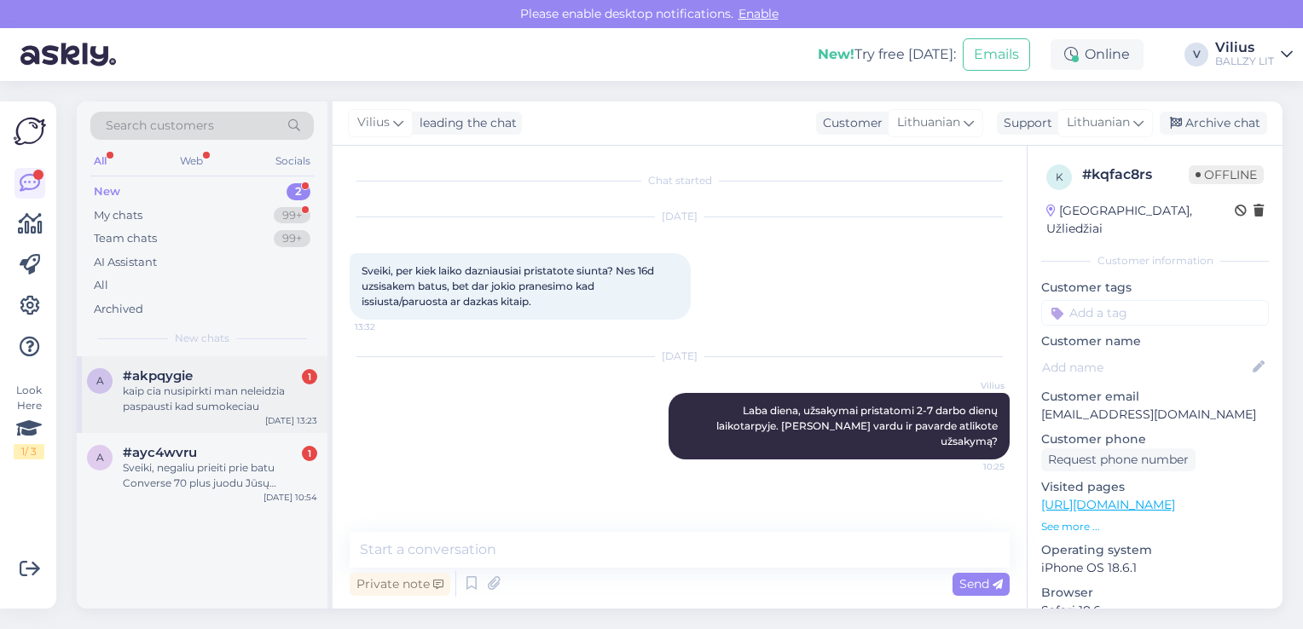
click at [187, 395] on div "kaip cia nusipirkti man neleidzia paspausti kad sumokeciau" at bounding box center [220, 399] width 194 height 31
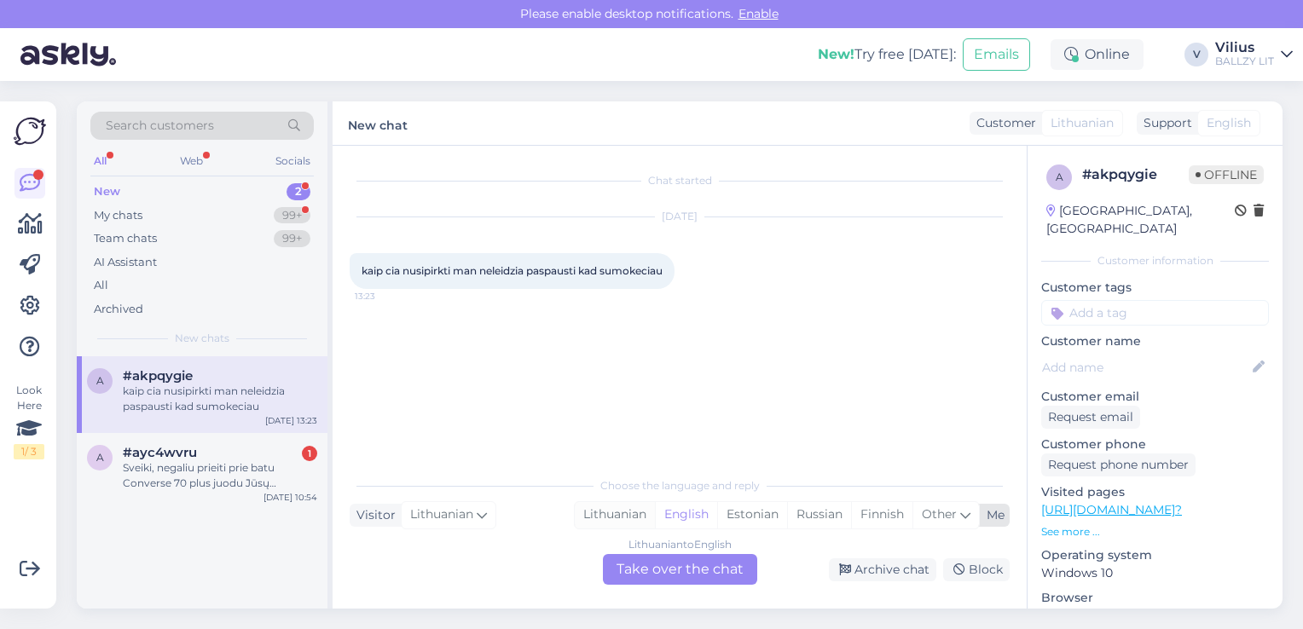
click at [610, 513] on div "Lithuanian" at bounding box center [615, 515] width 80 height 26
click at [651, 572] on div "Lithuanian to Lithuanian Take over the chat" at bounding box center [680, 569] width 154 height 31
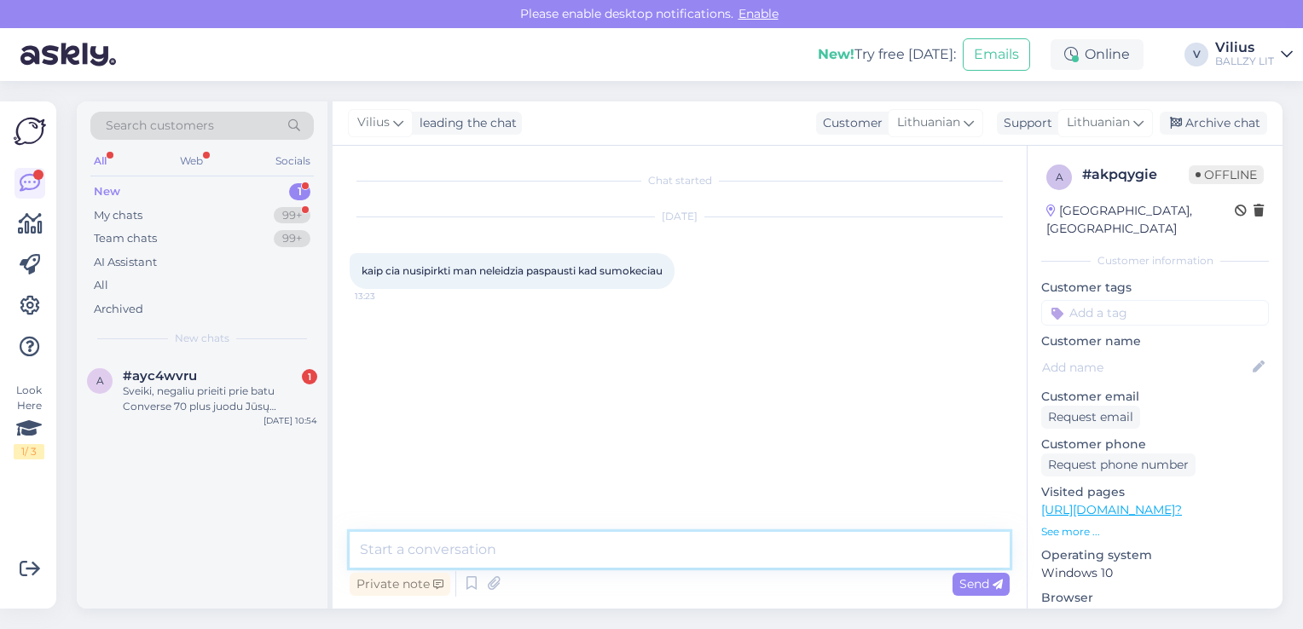
click at [594, 548] on textarea at bounding box center [680, 550] width 660 height 36
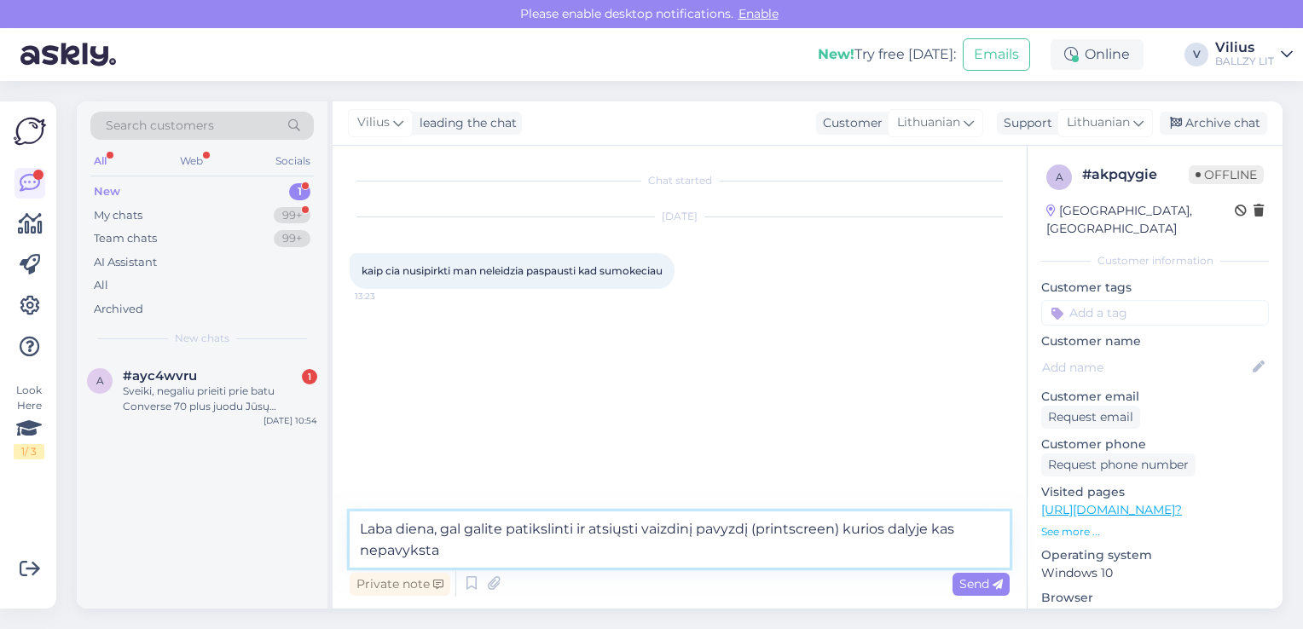
type textarea "Laba diena, gal galite patikslinti ir atsiųsti vaizdinį pavyzdį (printscreen) k…"
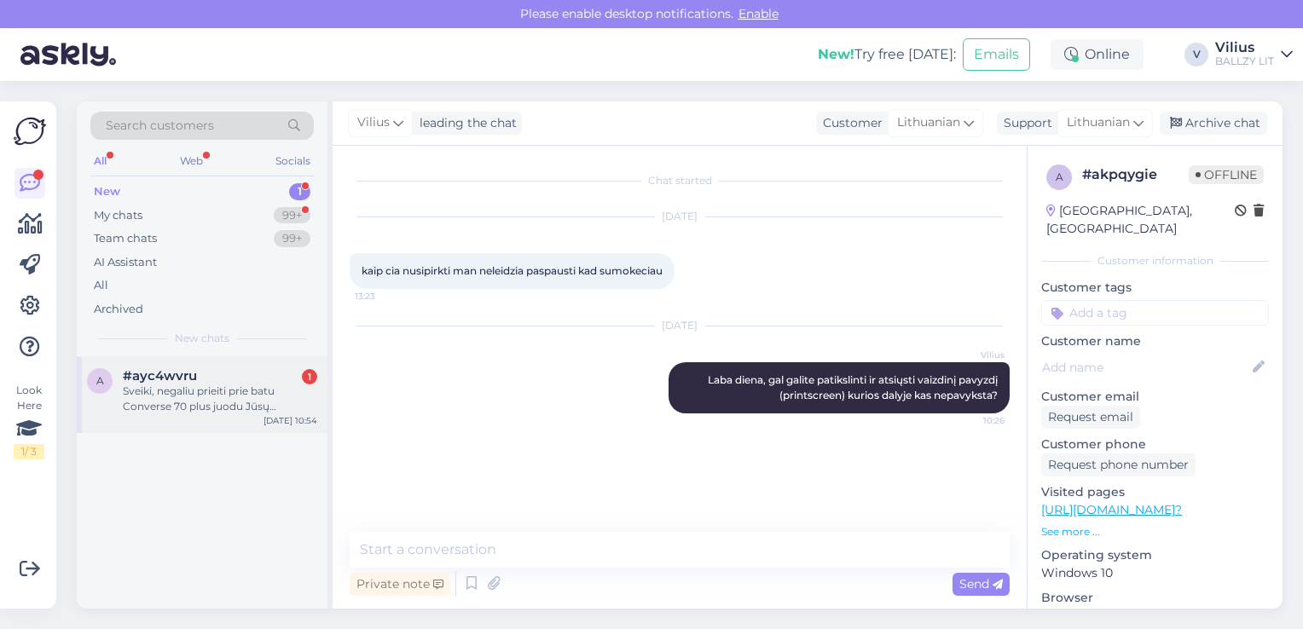
click at [218, 397] on div "Sveiki, negaliu prieiti prie batu Converse 70 plus juodu Jūsų puslapyje, ar gal…" at bounding box center [220, 399] width 194 height 31
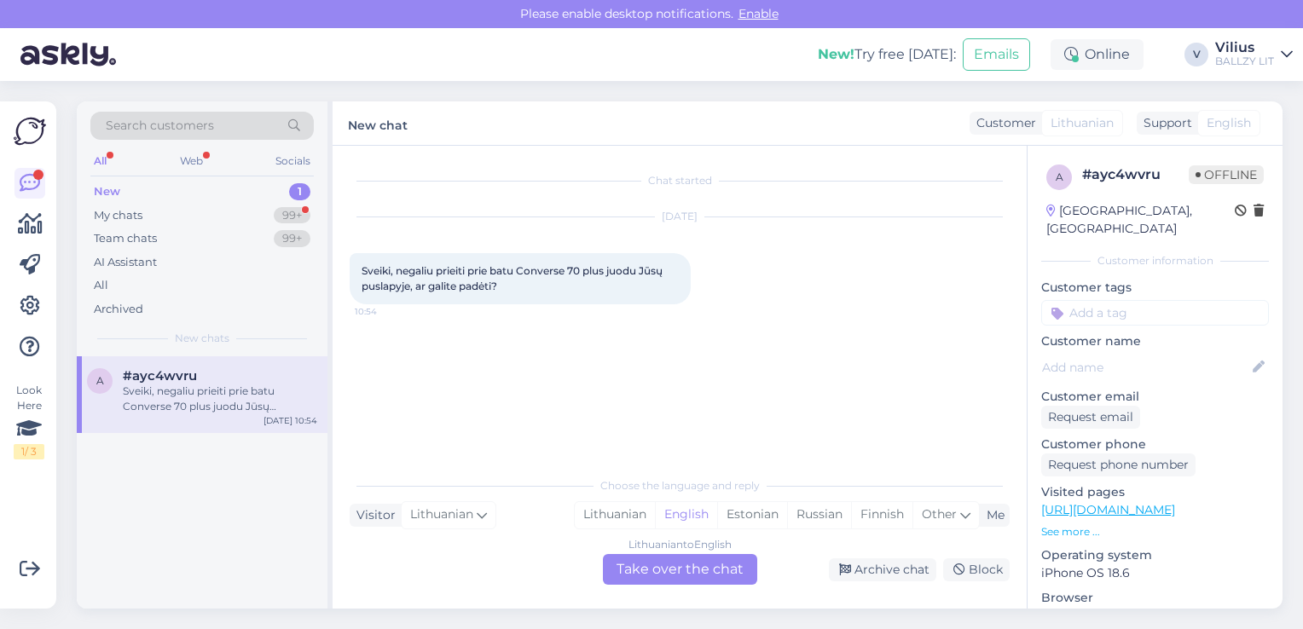
click at [1150, 502] on link "[URL][DOMAIN_NAME]" at bounding box center [1108, 509] width 134 height 15
click at [171, 204] on div "My chats 99+" at bounding box center [201, 216] width 223 height 24
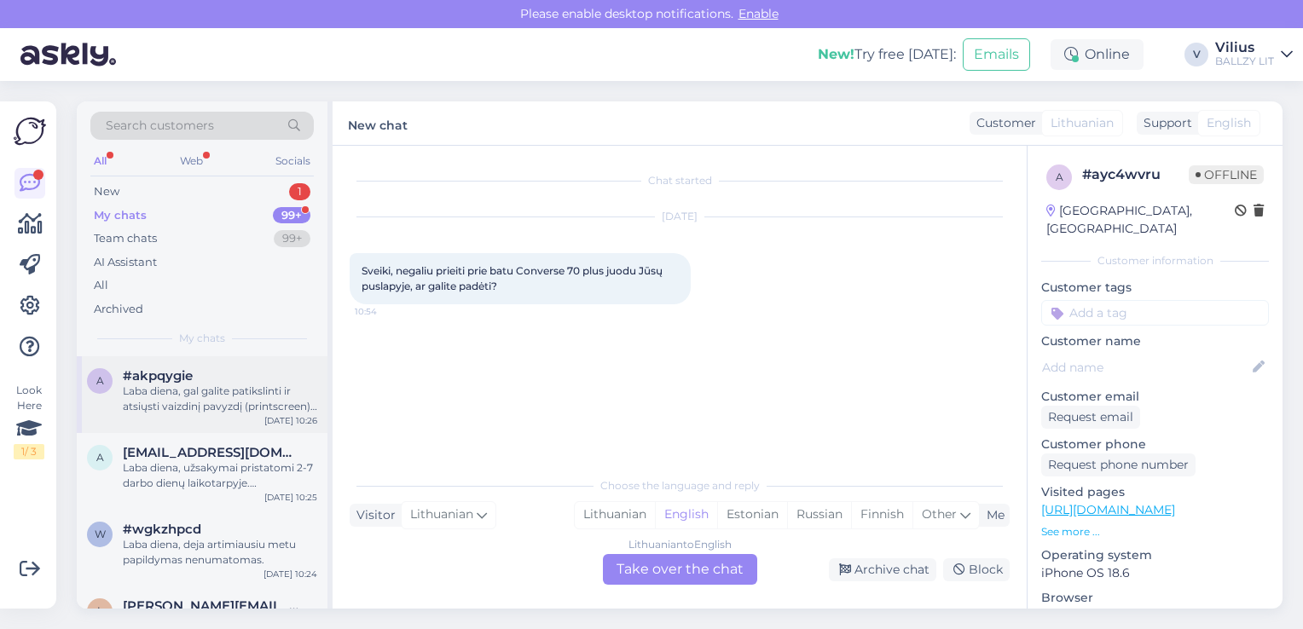
click at [180, 384] on div "Laba diena, gal galite patikslinti ir atsiųsti vaizdinį pavyzdį (printscreen) k…" at bounding box center [220, 399] width 194 height 31
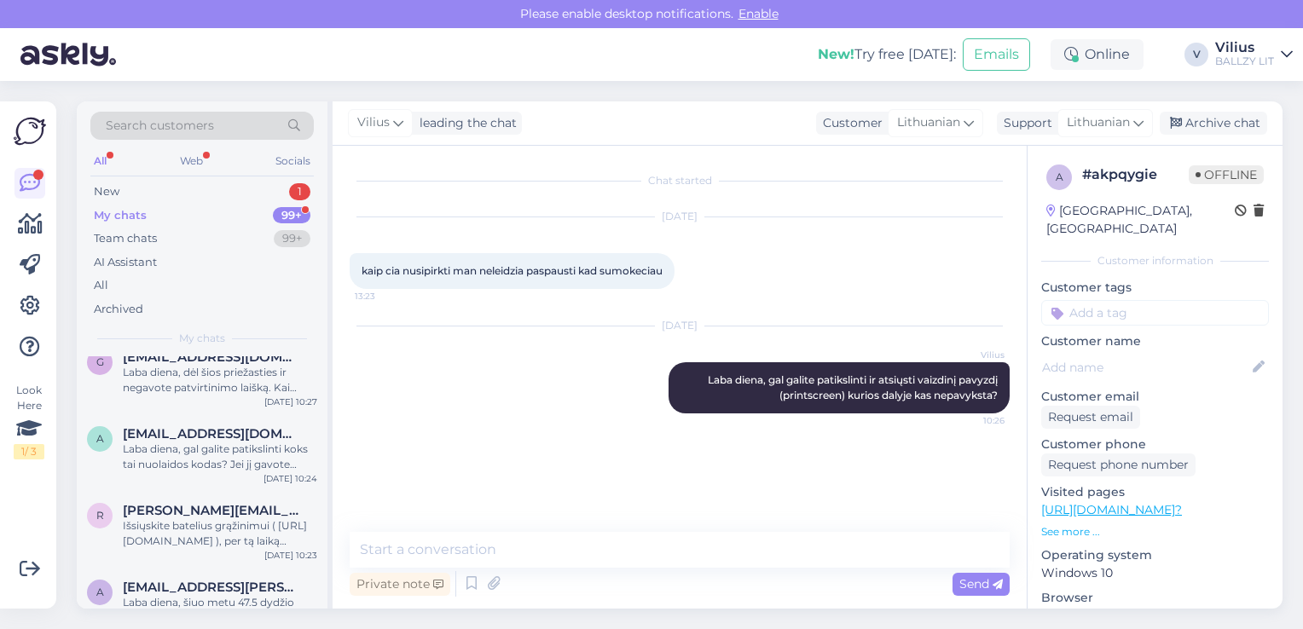
scroll to position [1603, 0]
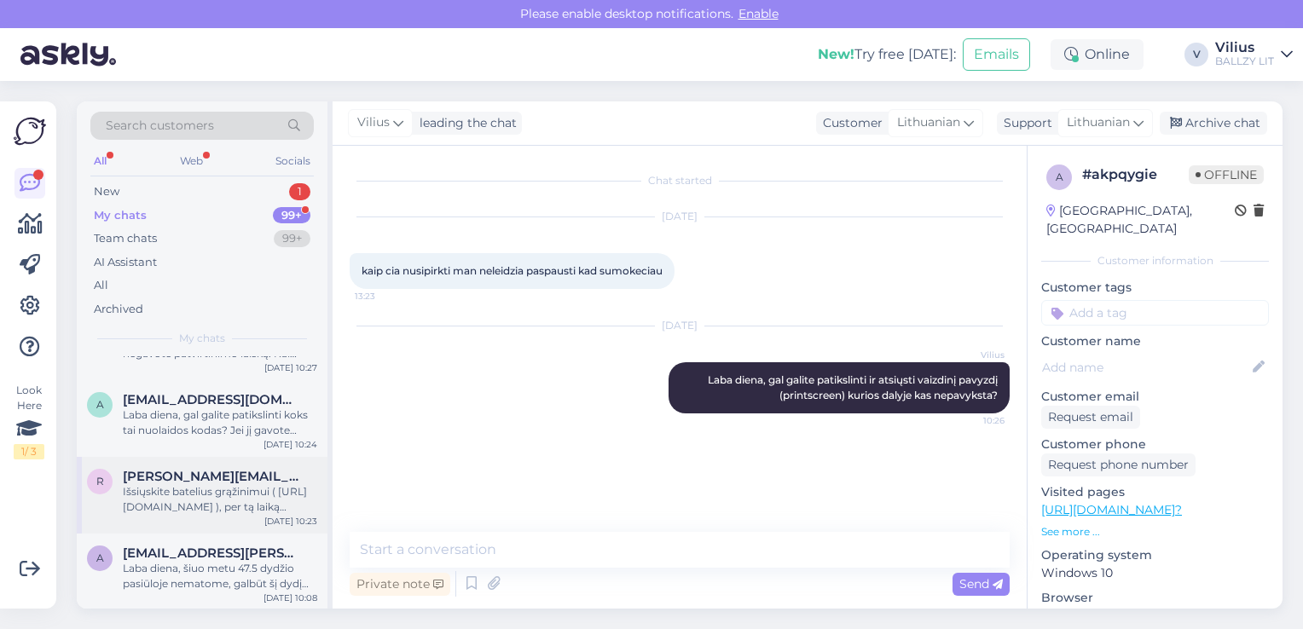
click at [228, 506] on div "Išsiųskite batelius grąžinimui ( [URL][DOMAIN_NAME] ), per tą laiką išsiaiškins…" at bounding box center [220, 499] width 194 height 31
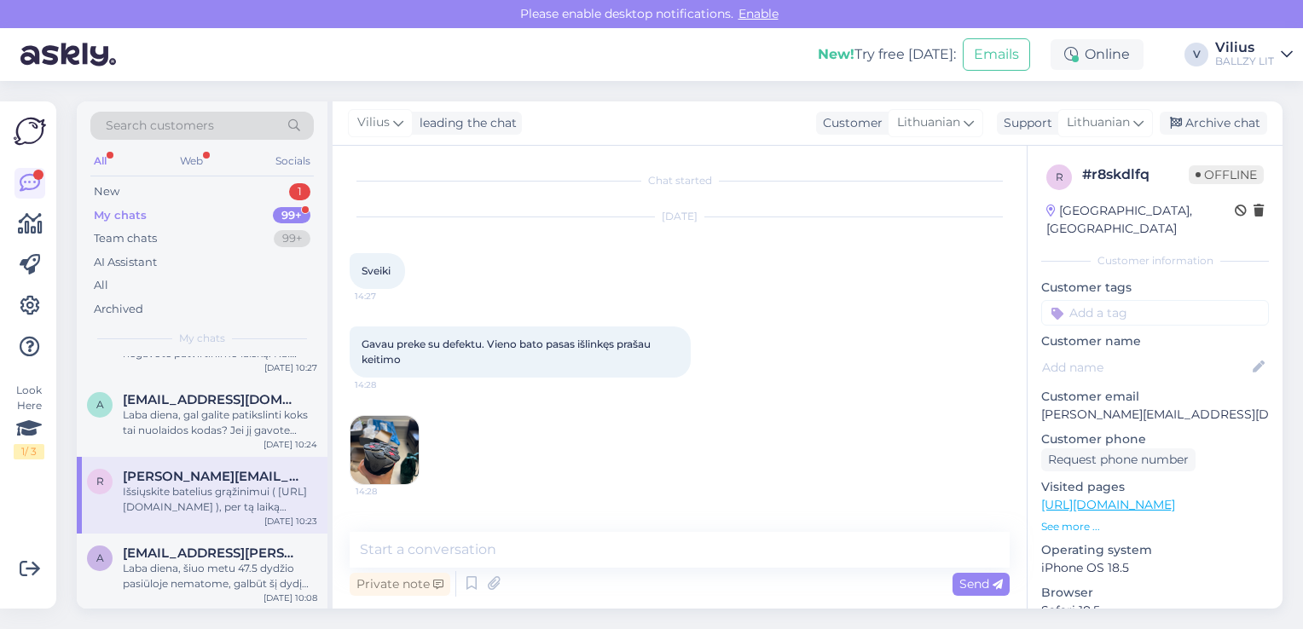
scroll to position [469, 0]
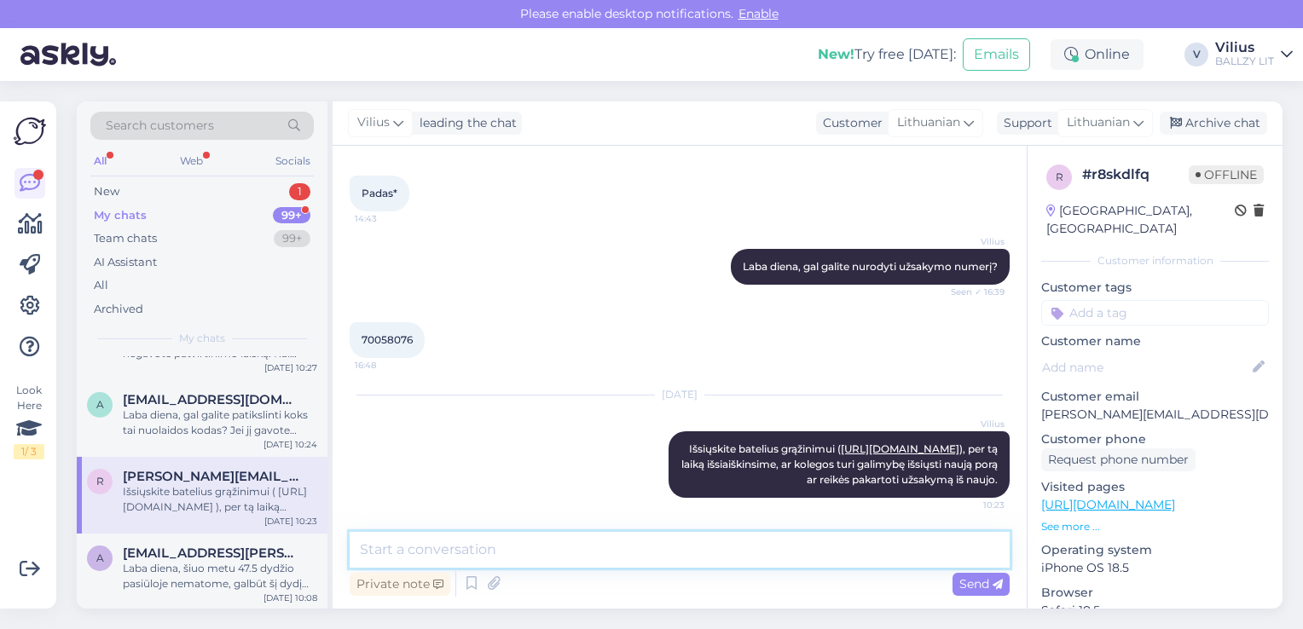
click at [492, 563] on textarea at bounding box center [680, 550] width 660 height 36
type textarea "Laba diena, ar [PERSON_NAME] išsiuntėte?"
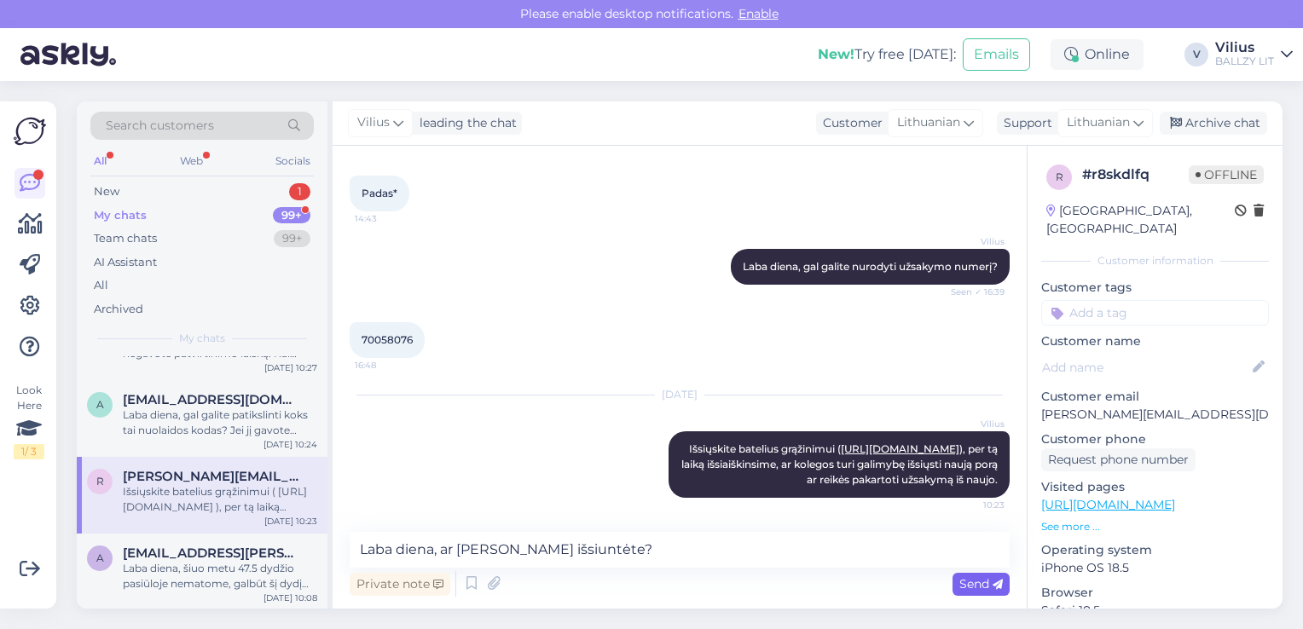
click at [980, 584] on span "Send" at bounding box center [980, 583] width 43 height 15
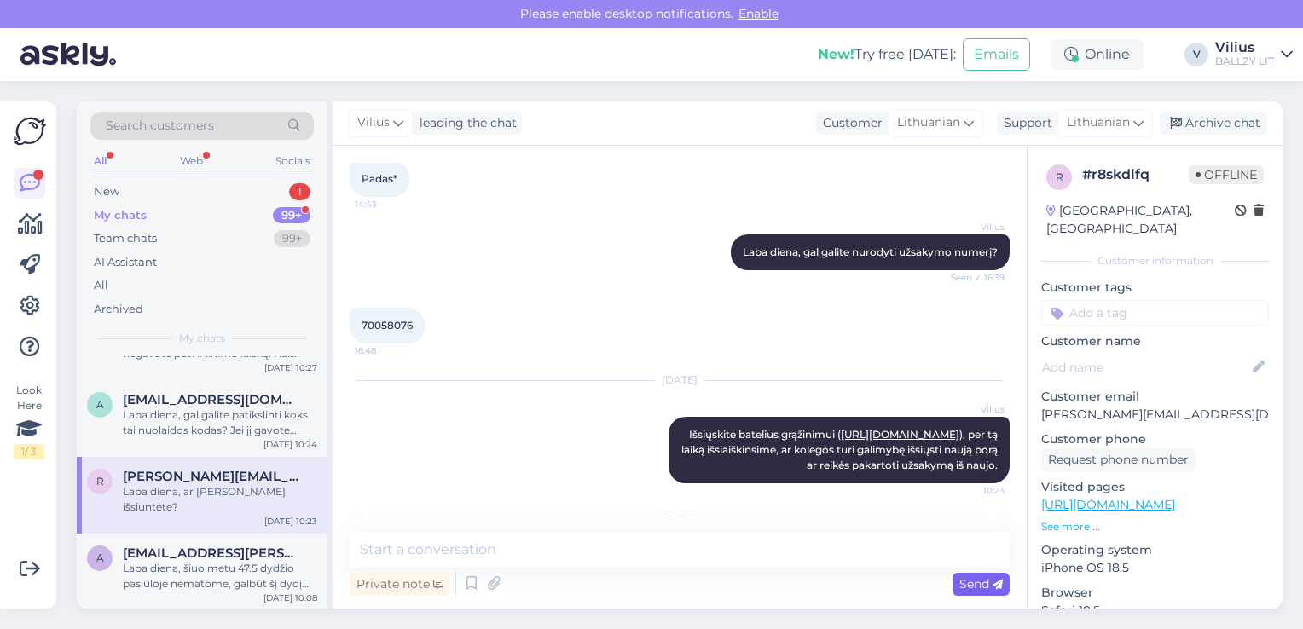
scroll to position [578, 0]
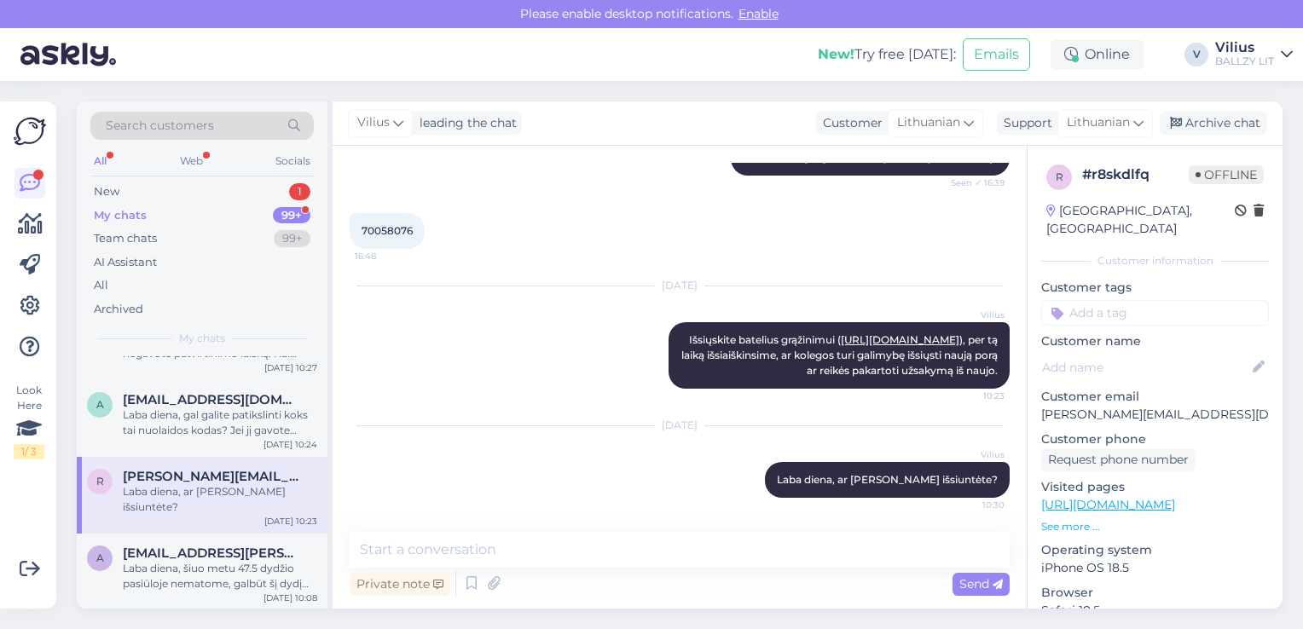
click at [170, 215] on div "My chats 99+" at bounding box center [201, 216] width 223 height 24
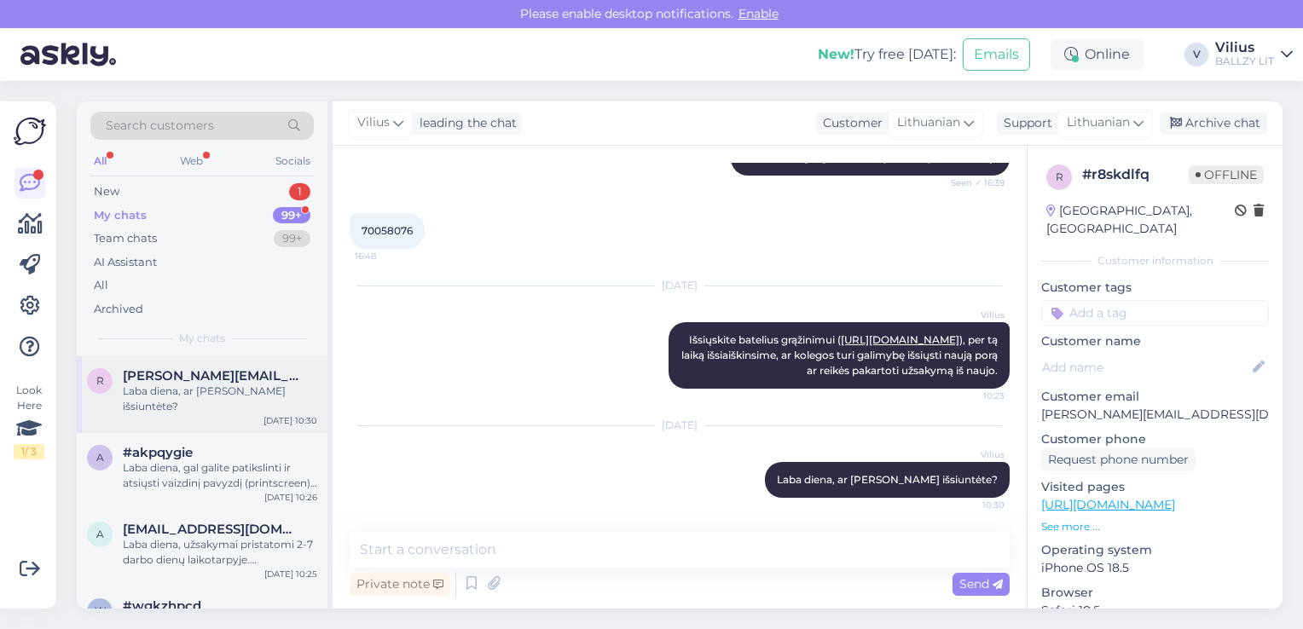
click at [207, 407] on div "r [PERSON_NAME][EMAIL_ADDRESS][DOMAIN_NAME] [PERSON_NAME] diena, ar batelius iš…" at bounding box center [202, 394] width 251 height 77
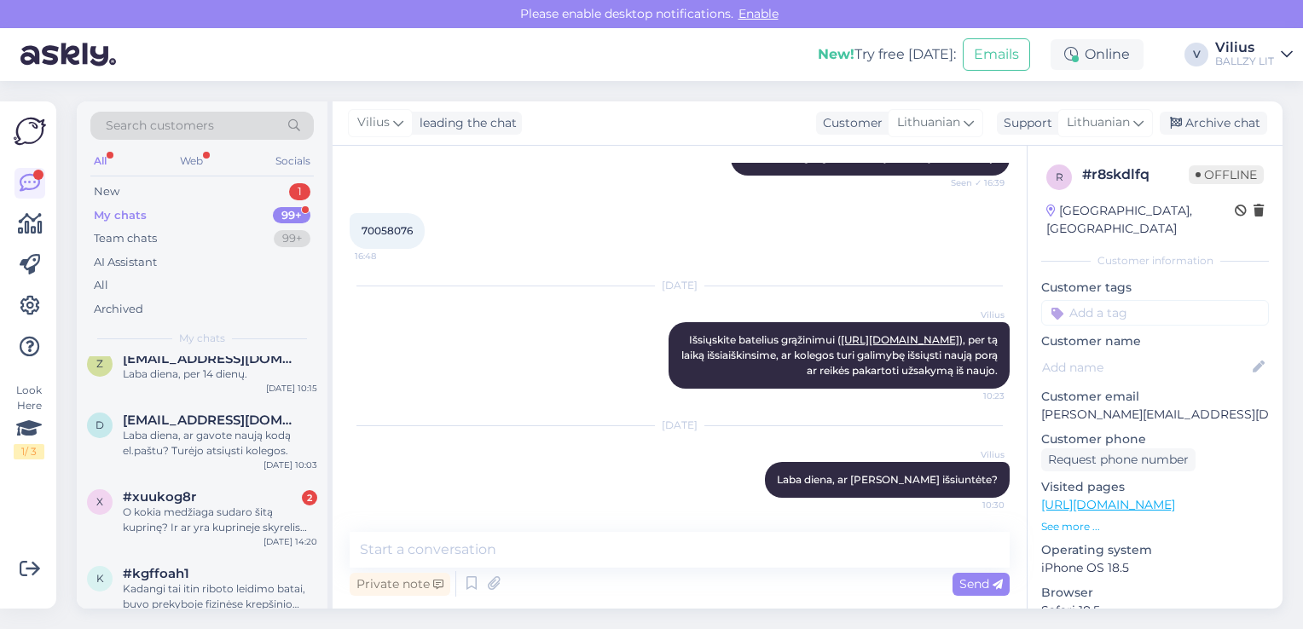
scroll to position [512, 0]
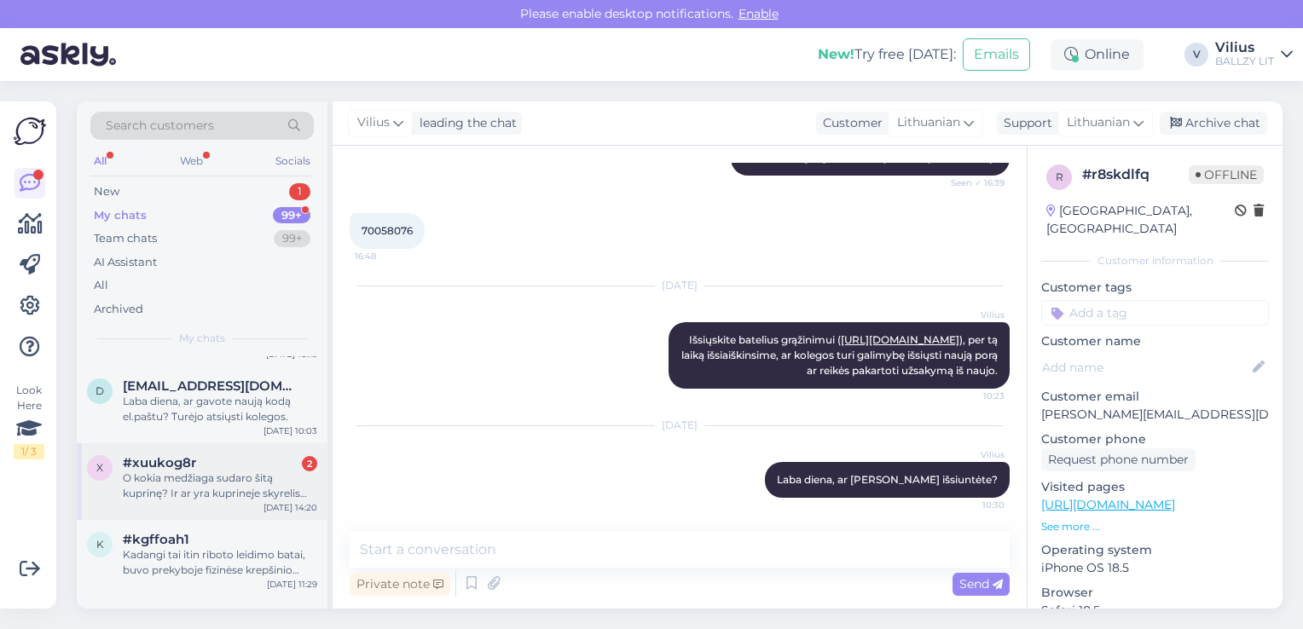
click at [234, 455] on div "#xuukog8r 2" at bounding box center [220, 462] width 194 height 15
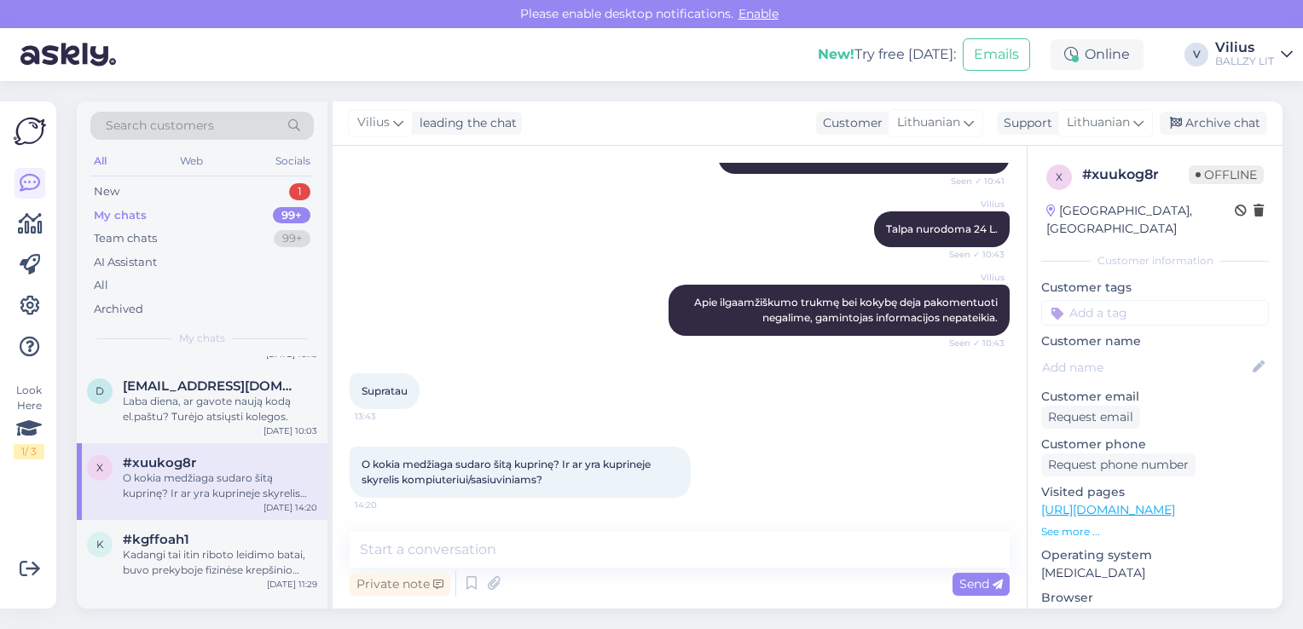
click at [1173, 502] on link "[URL][DOMAIN_NAME]" at bounding box center [1108, 509] width 134 height 15
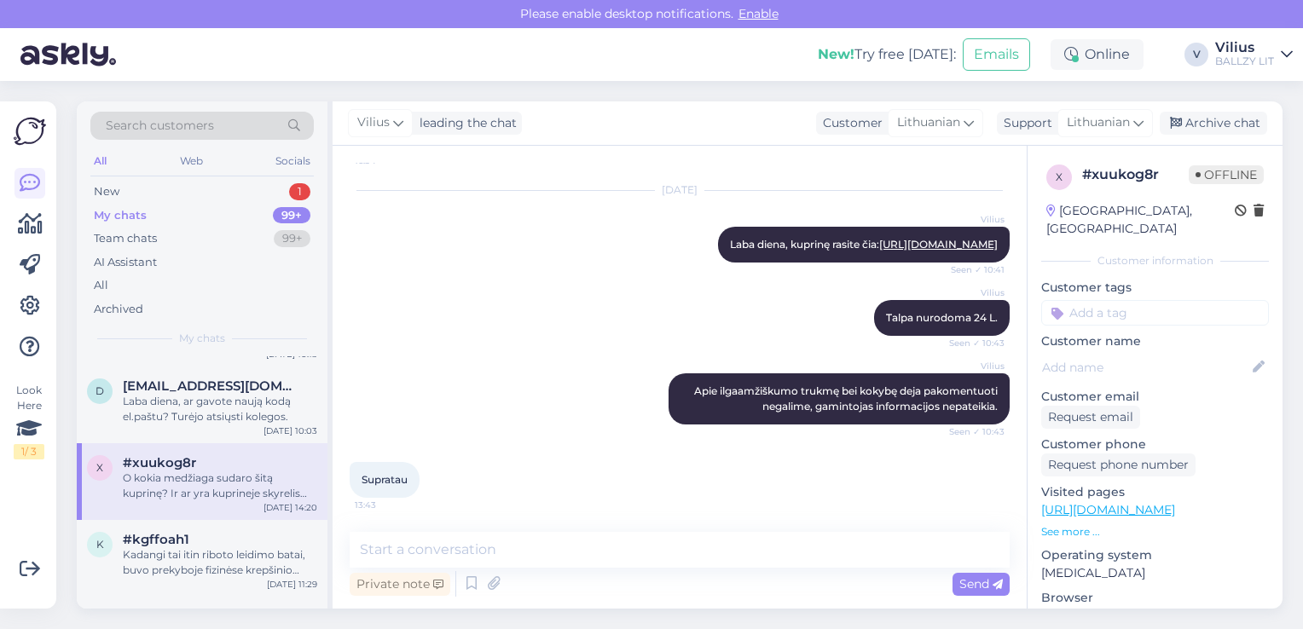
scroll to position [232, 0]
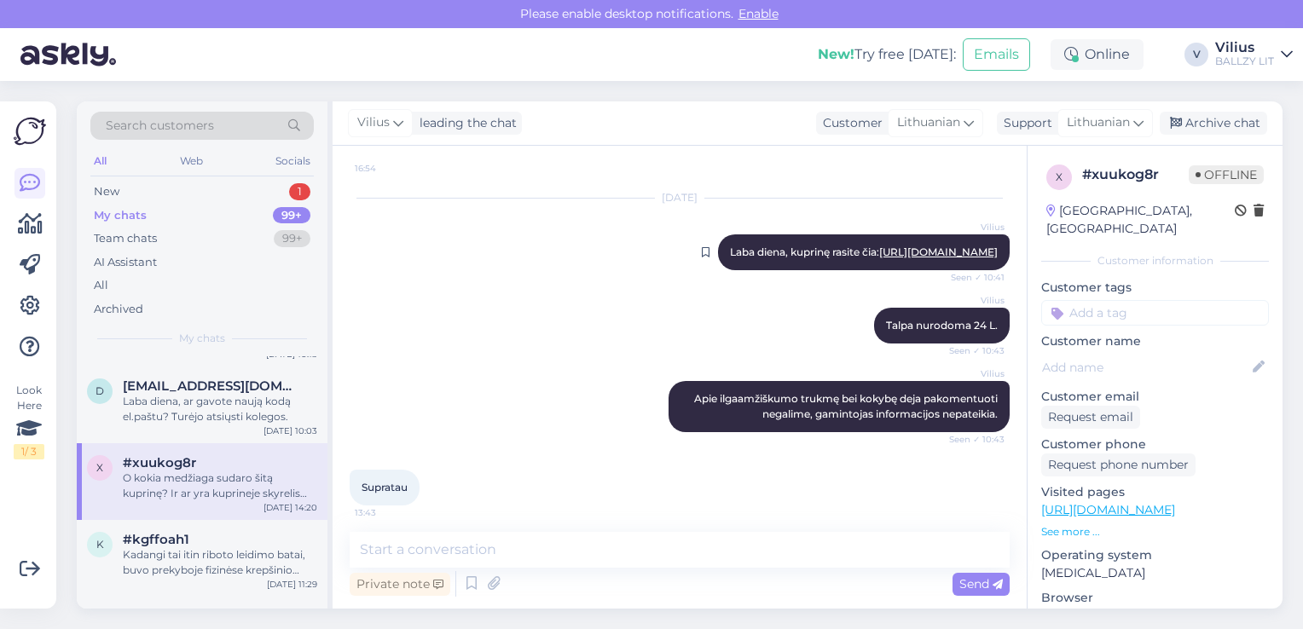
click at [879, 251] on link "[URL][DOMAIN_NAME]" at bounding box center [938, 252] width 118 height 13
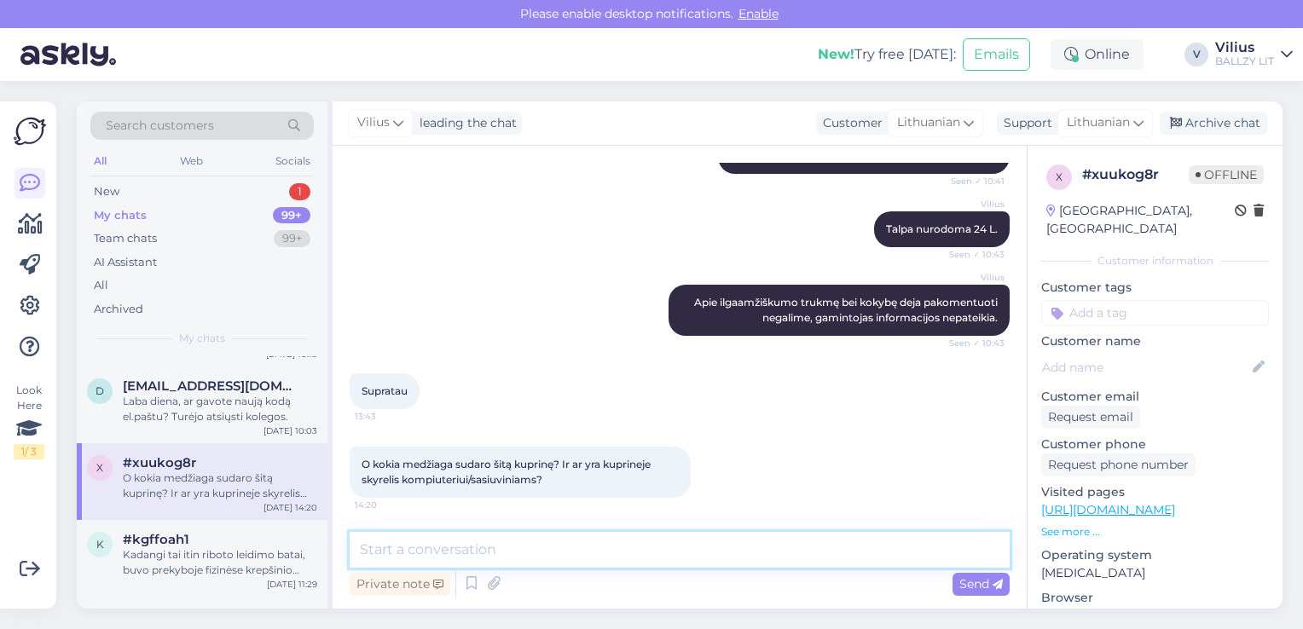
click at [545, 547] on textarea at bounding box center [680, 550] width 660 height 36
drag, startPoint x: 388, startPoint y: 545, endPoint x: 590, endPoint y: 546, distance: 202.1
click at [590, 546] on textarea "Yra tinkleliu atskirtas skyrius, į kurį kompiuteris/sąsiuviniai turėtų tilpti." at bounding box center [680, 550] width 660 height 36
click at [465, 550] on textarea "Yra kompiuteris/sąsiuviniai turėtų tilpti." at bounding box center [680, 550] width 660 height 36
click at [549, 550] on textarea "Yra kompiuteriiui/sąsiuviniai turėtų tilpti." at bounding box center [680, 550] width 660 height 36
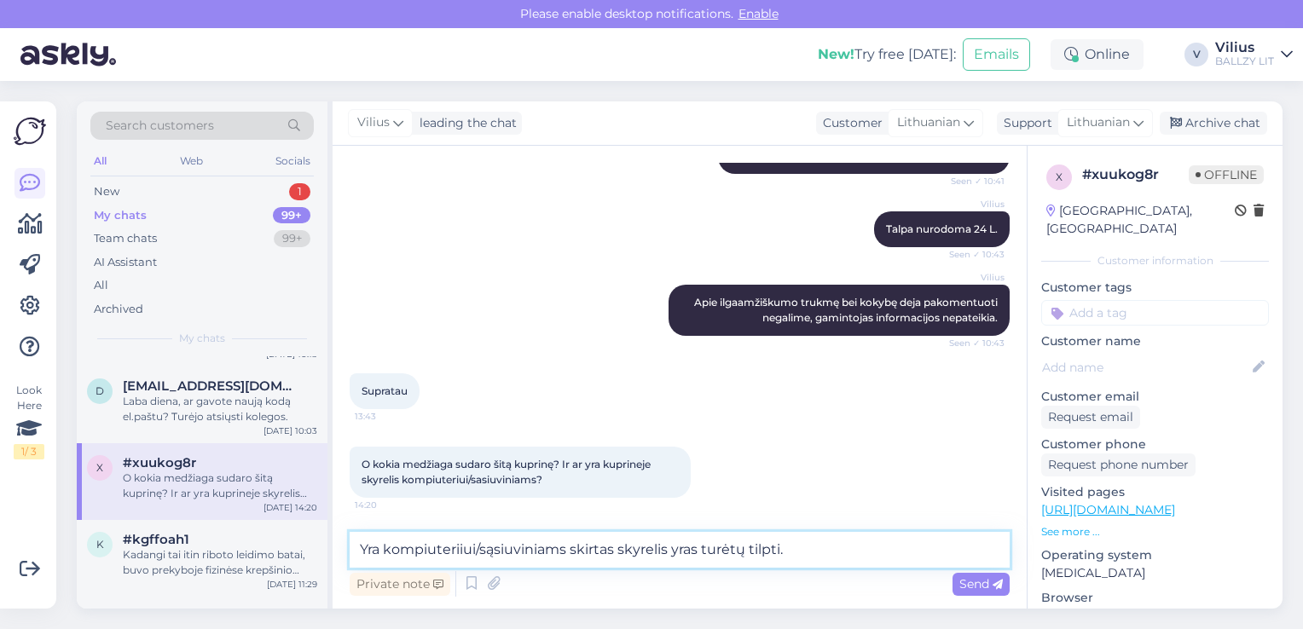
drag, startPoint x: 803, startPoint y: 555, endPoint x: 694, endPoint y: 552, distance: 109.2
click at [694, 552] on textarea "Yra kompiuteriiui/sąsiuviniams skirtas skyrelis yras turėtų tilpti." at bounding box center [680, 550] width 660 height 36
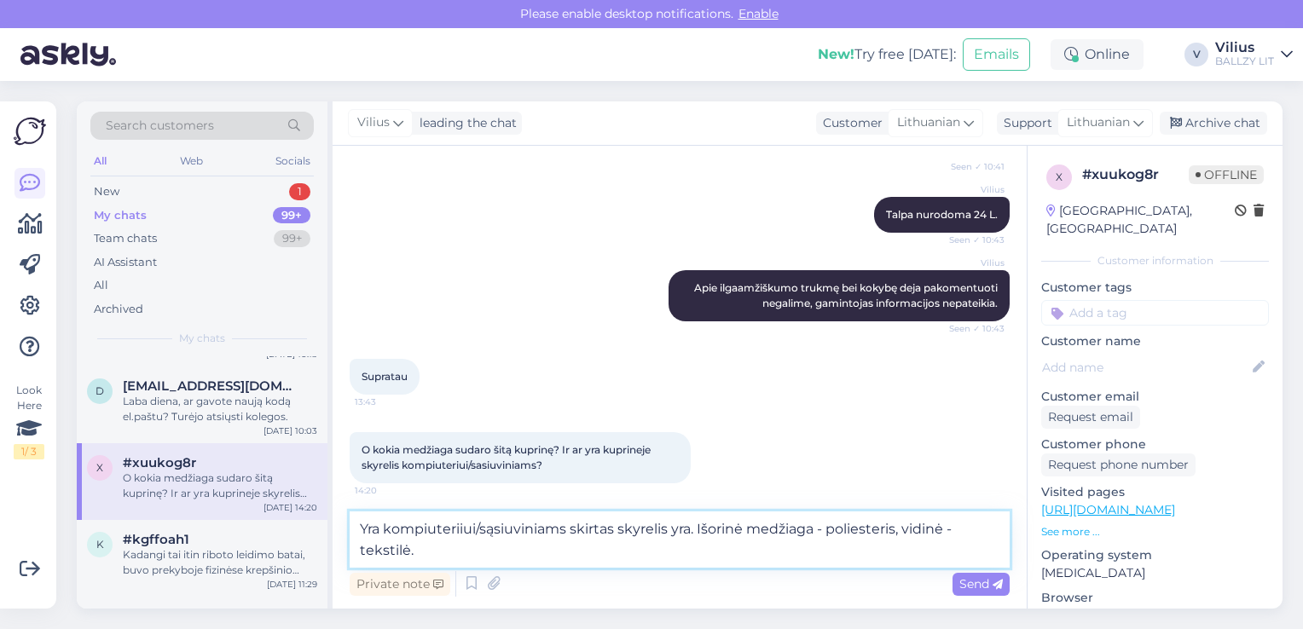
type textarea "Yra kompiuteriiui/sąsiuviniams skirtas skyrelis yra. Išorinė medžiaga - poliest…"
click at [963, 589] on span "Send" at bounding box center [980, 583] width 43 height 15
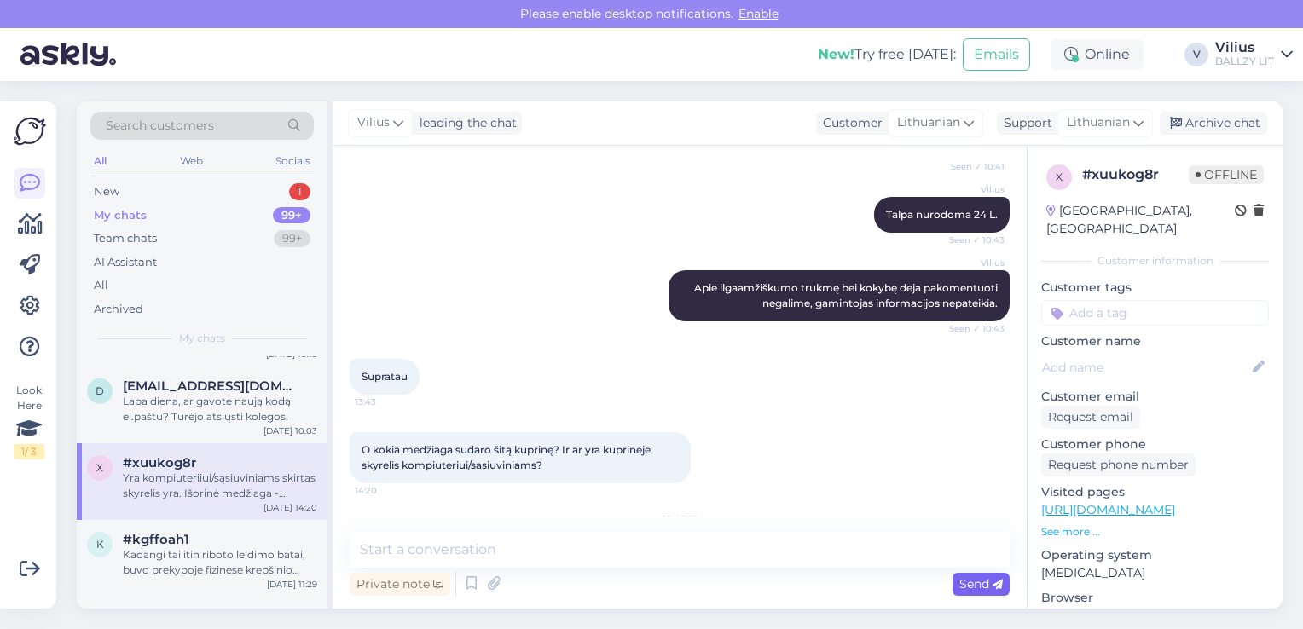
scroll to position [467, 0]
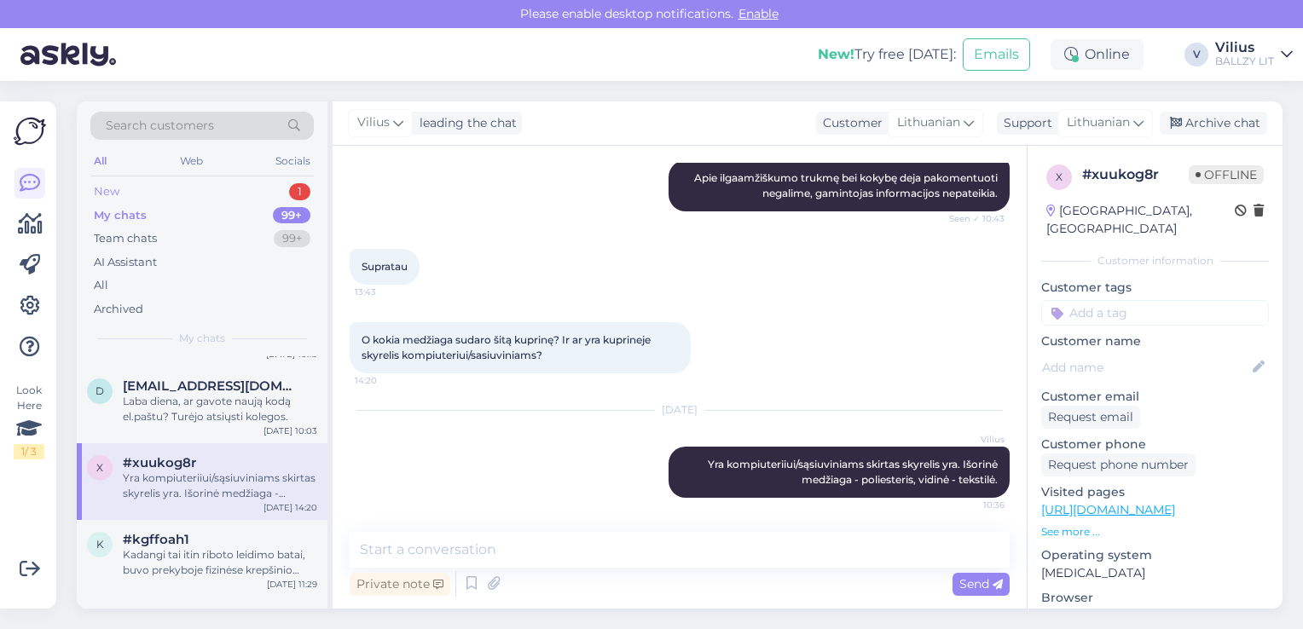
click at [153, 186] on div "New 1" at bounding box center [201, 192] width 223 height 24
